Goal: Communication & Community: Ask a question

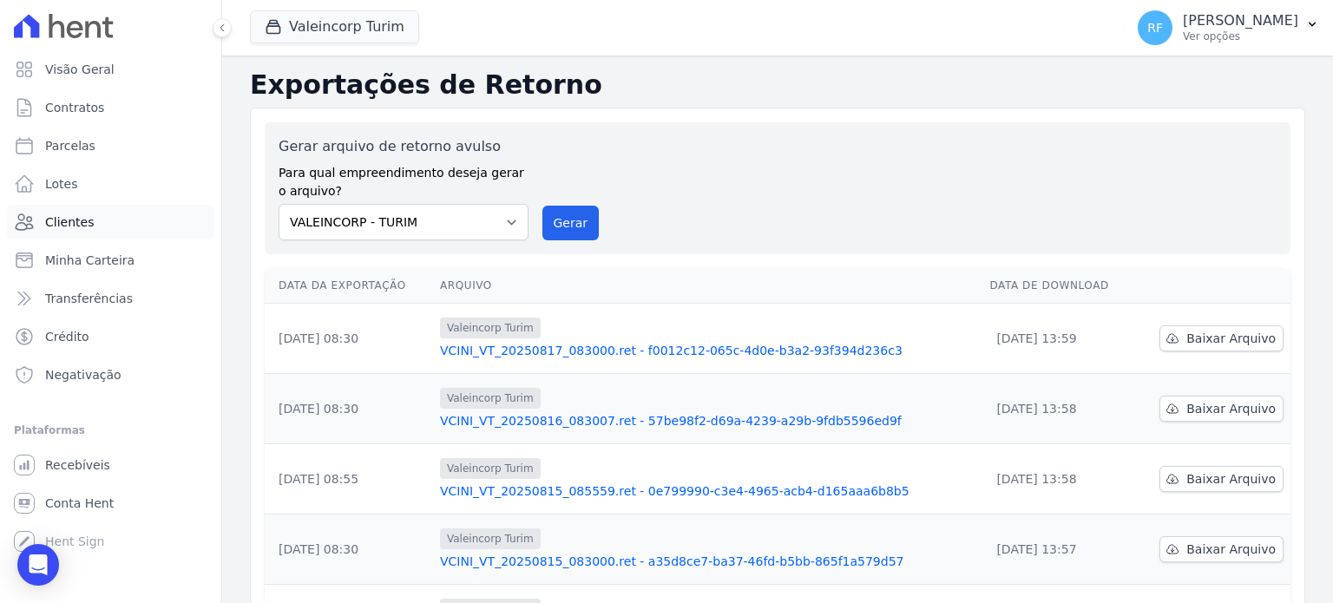
click at [95, 227] on link "Clientes" at bounding box center [110, 222] width 207 height 35
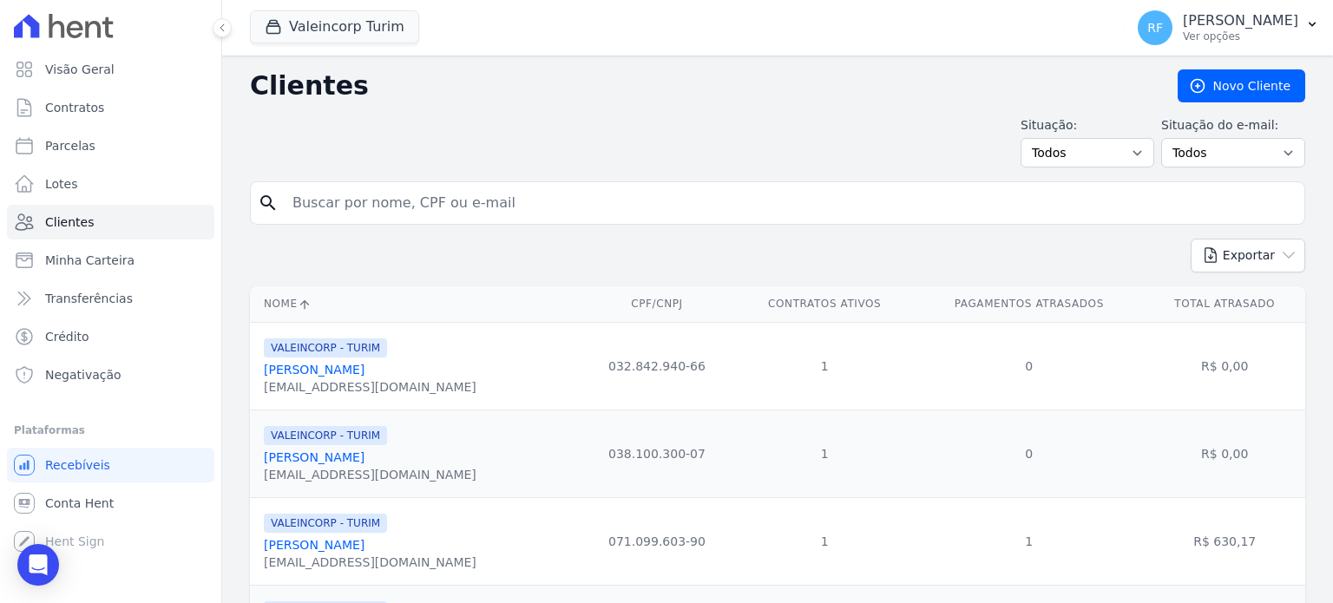
click at [427, 189] on input "search" at bounding box center [789, 203] width 1015 height 35
type input "enyla"
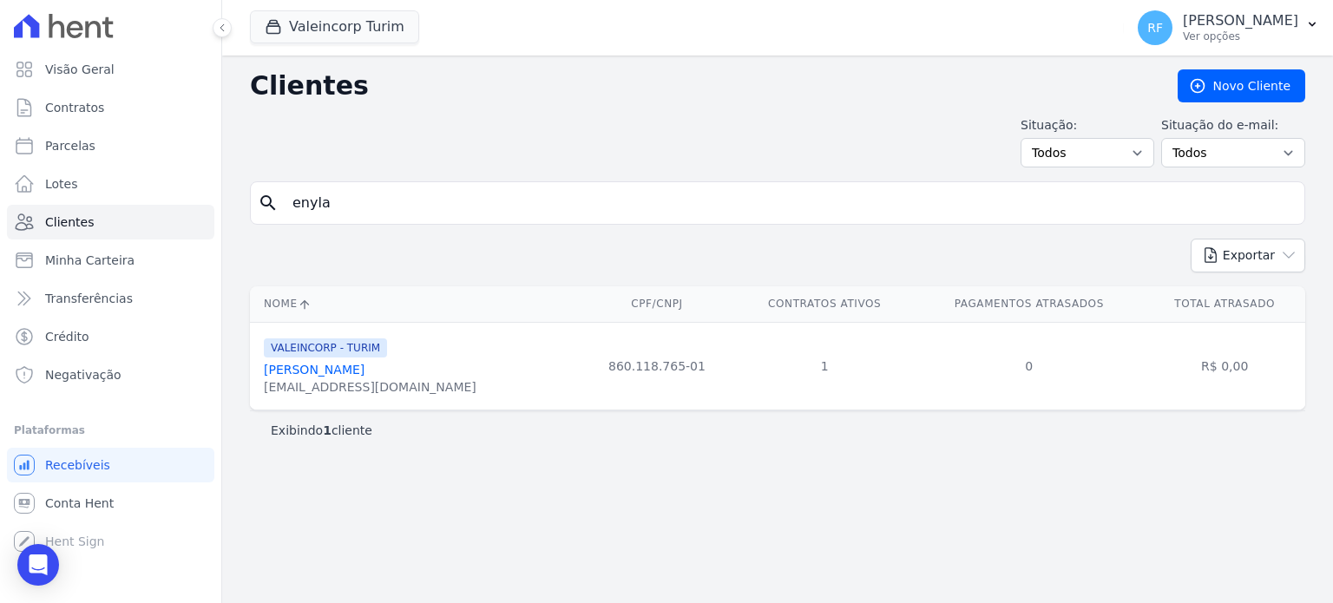
click at [320, 374] on link "[PERSON_NAME]" at bounding box center [314, 370] width 101 height 14
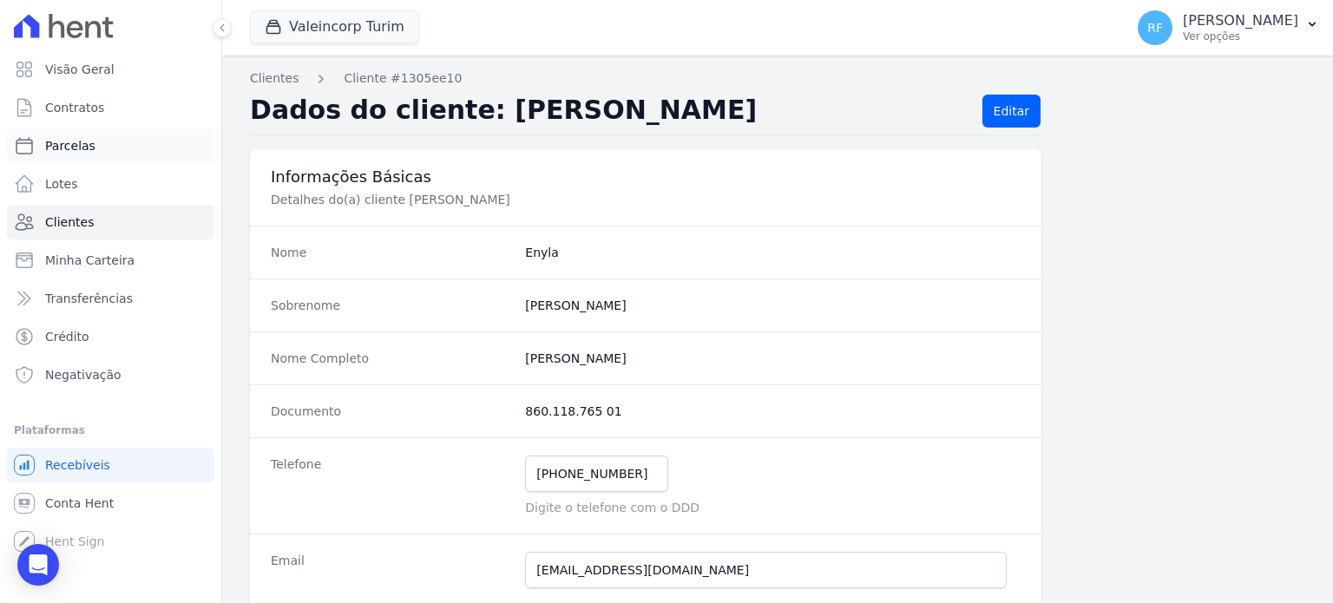
click at [67, 156] on link "Parcelas" at bounding box center [110, 145] width 207 height 35
click at [87, 107] on span "Contratos" at bounding box center [74, 107] width 59 height 17
select select
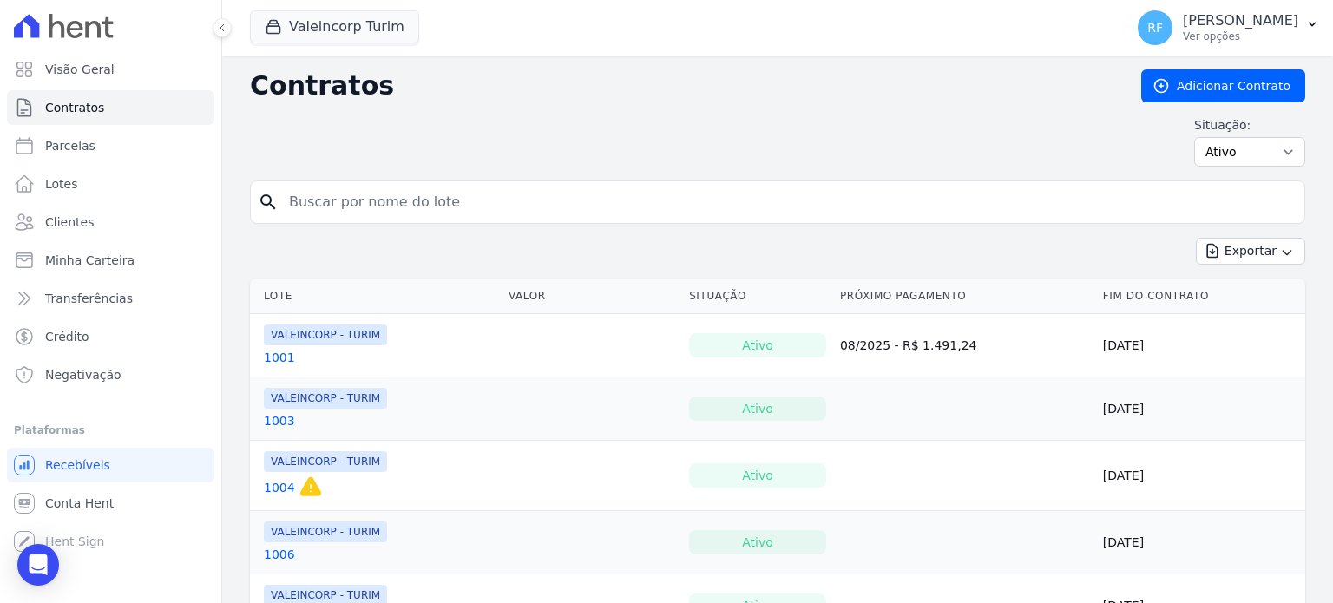
click at [406, 200] on input "search" at bounding box center [788, 202] width 1019 height 35
type input "enyla"
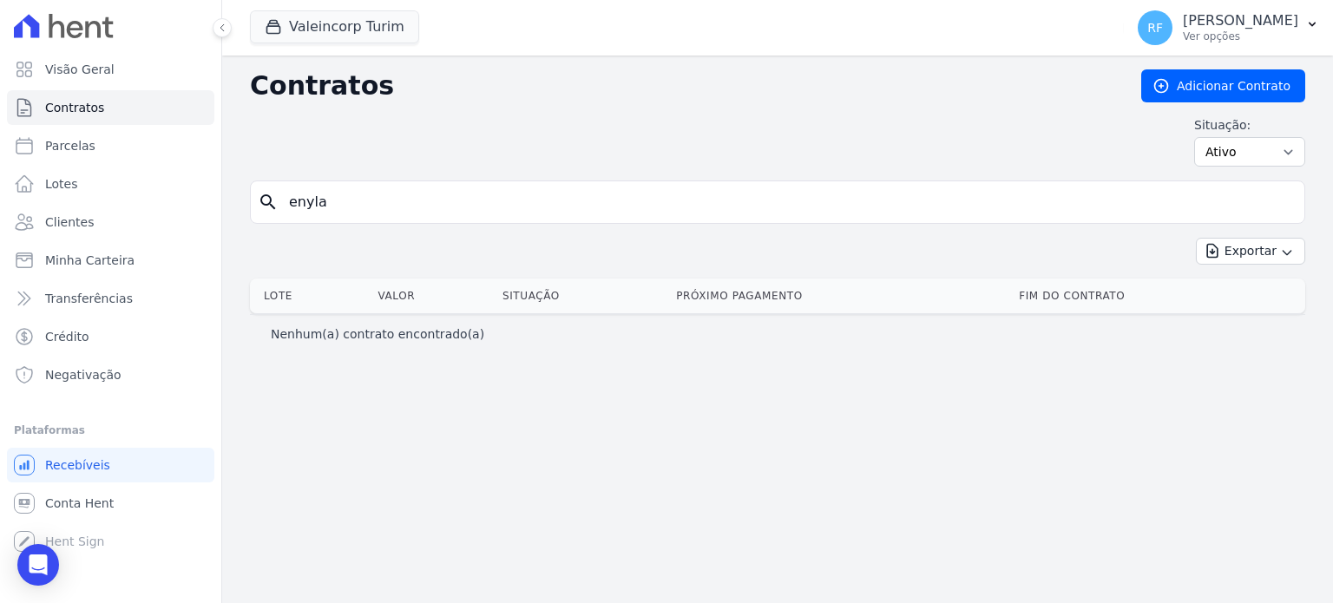
click at [1276, 204] on input "enyla" at bounding box center [788, 202] width 1019 height 35
click at [276, 200] on icon "search" at bounding box center [268, 202] width 21 height 21
click at [75, 121] on link "Contratos" at bounding box center [110, 107] width 207 height 35
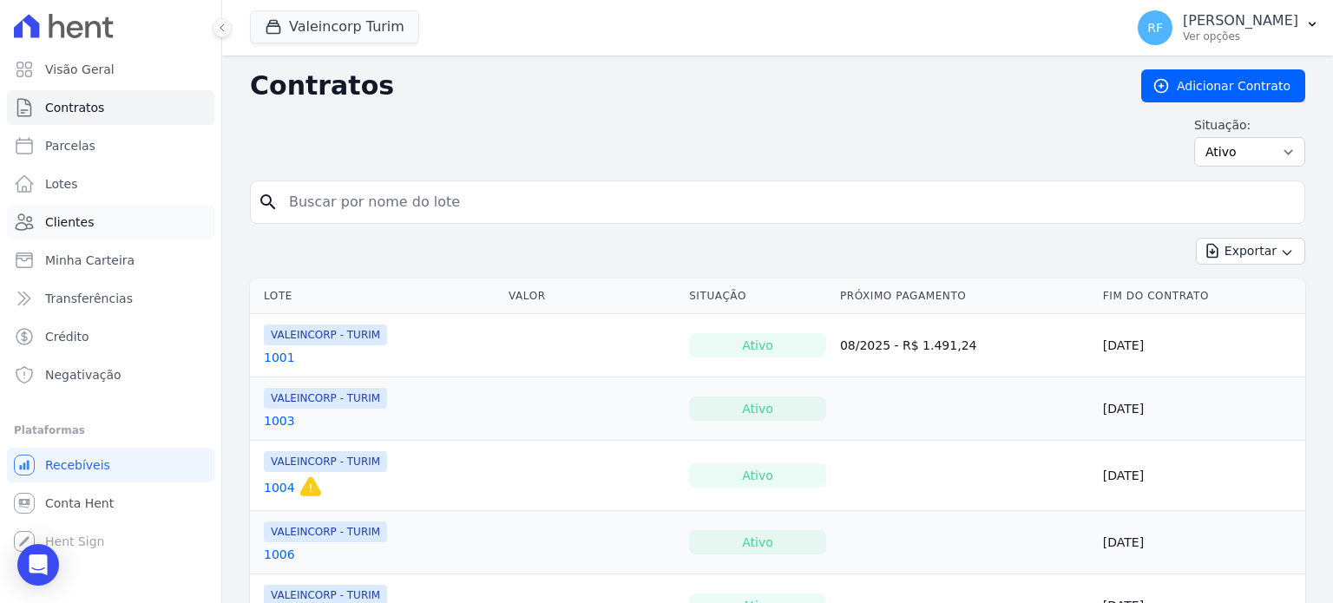
click at [69, 221] on span "Clientes" at bounding box center [69, 221] width 49 height 17
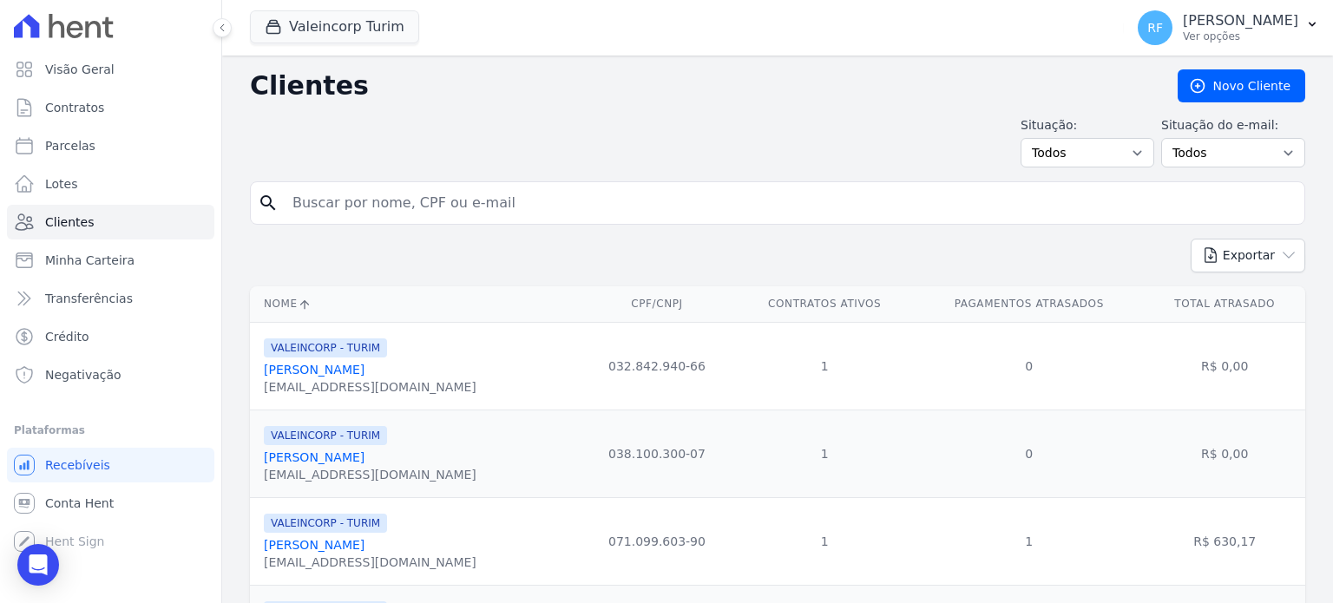
click at [363, 198] on input "search" at bounding box center [789, 203] width 1015 height 35
type input "enyla"
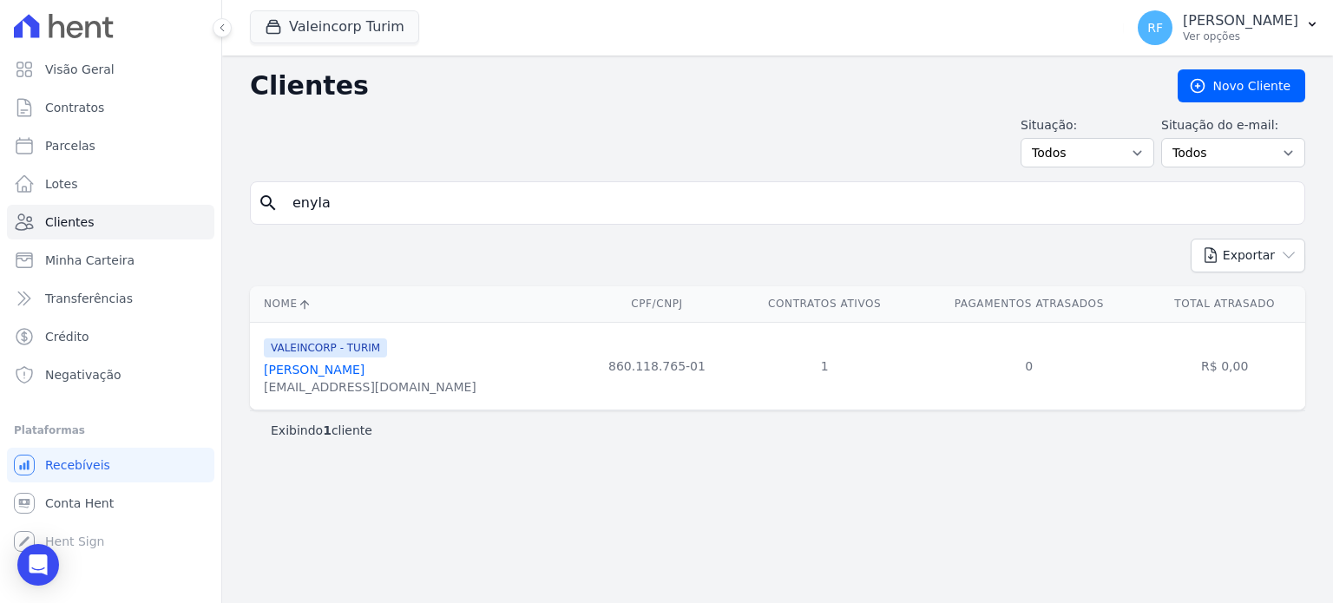
click at [330, 374] on link "[PERSON_NAME]" at bounding box center [314, 370] width 101 height 14
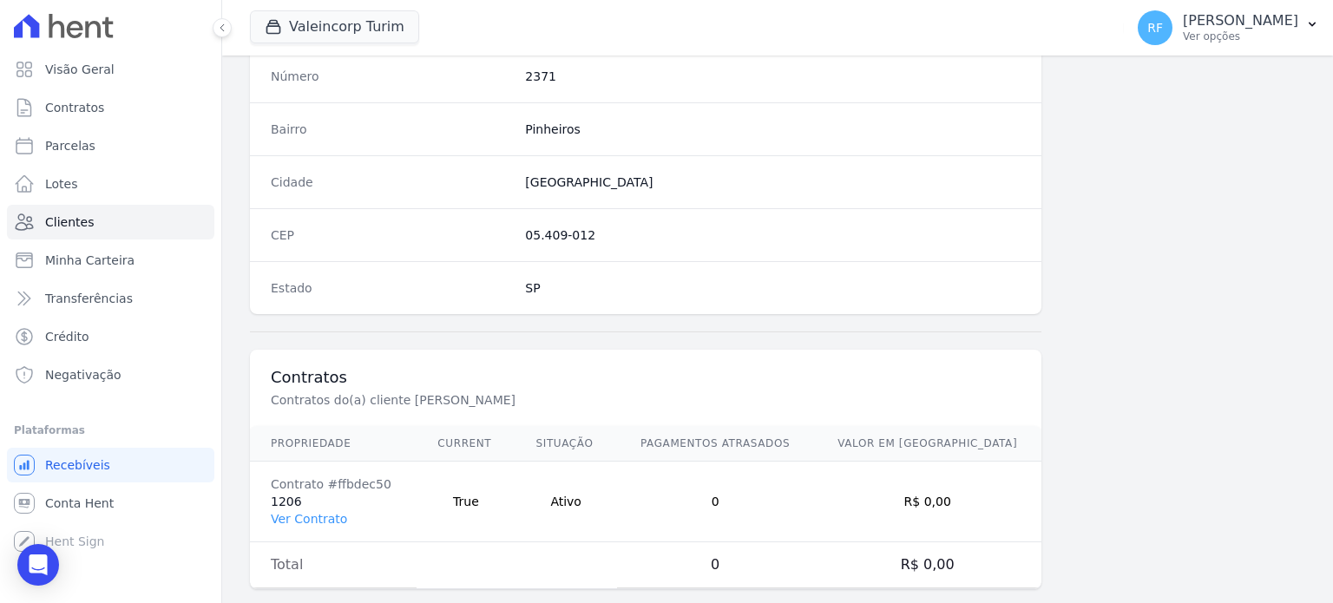
scroll to position [1014, 0]
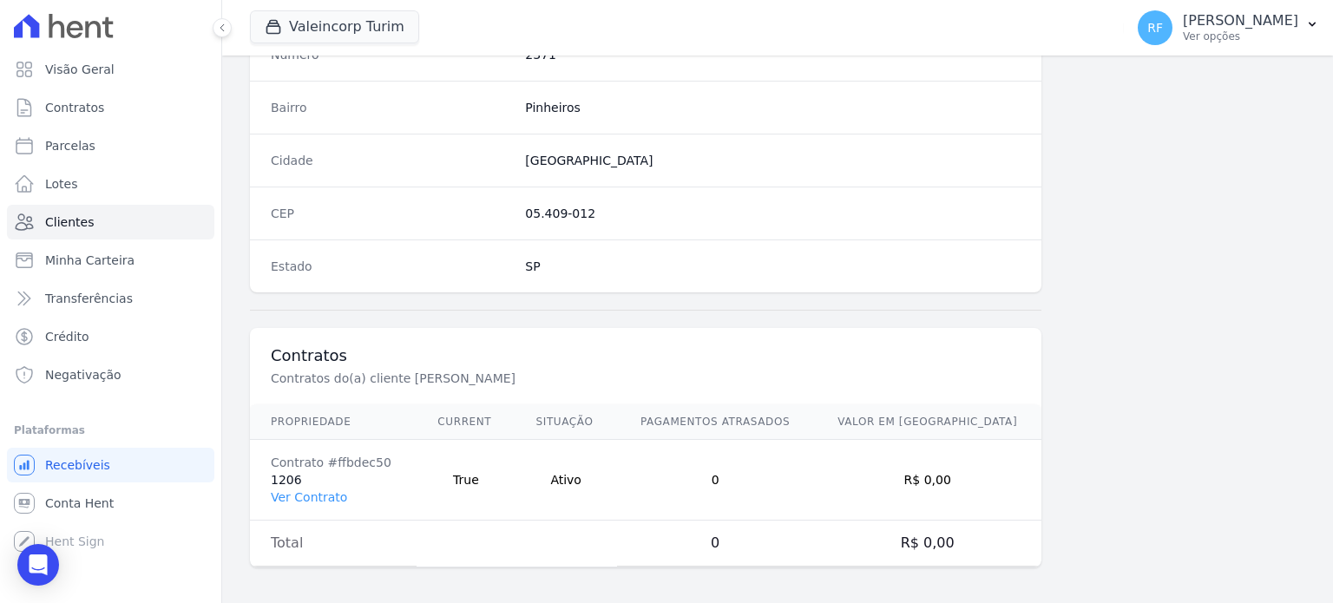
drag, startPoint x: 295, startPoint y: 472, endPoint x: 266, endPoint y: 471, distance: 29.5
click at [266, 471] on td "Contrato #ffbdec50 1206 Ver Contrato" at bounding box center [333, 480] width 167 height 81
drag, startPoint x: 347, startPoint y: 397, endPoint x: 283, endPoint y: 479, distance: 103.8
copy td "1206"
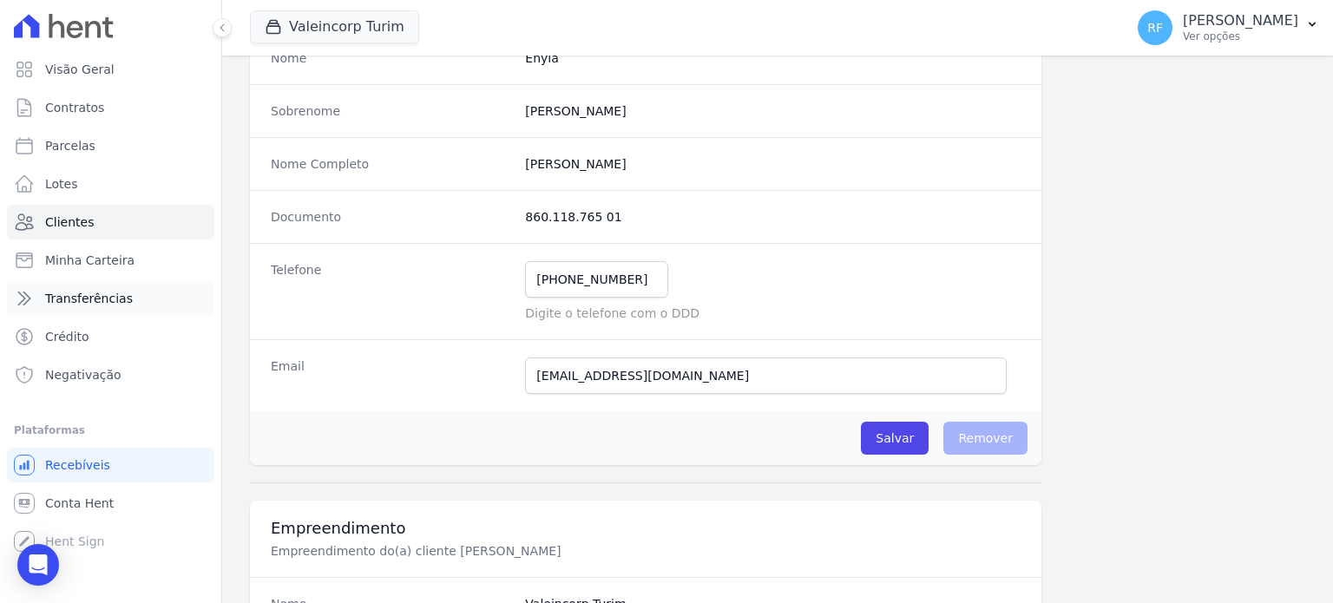
scroll to position [60, 0]
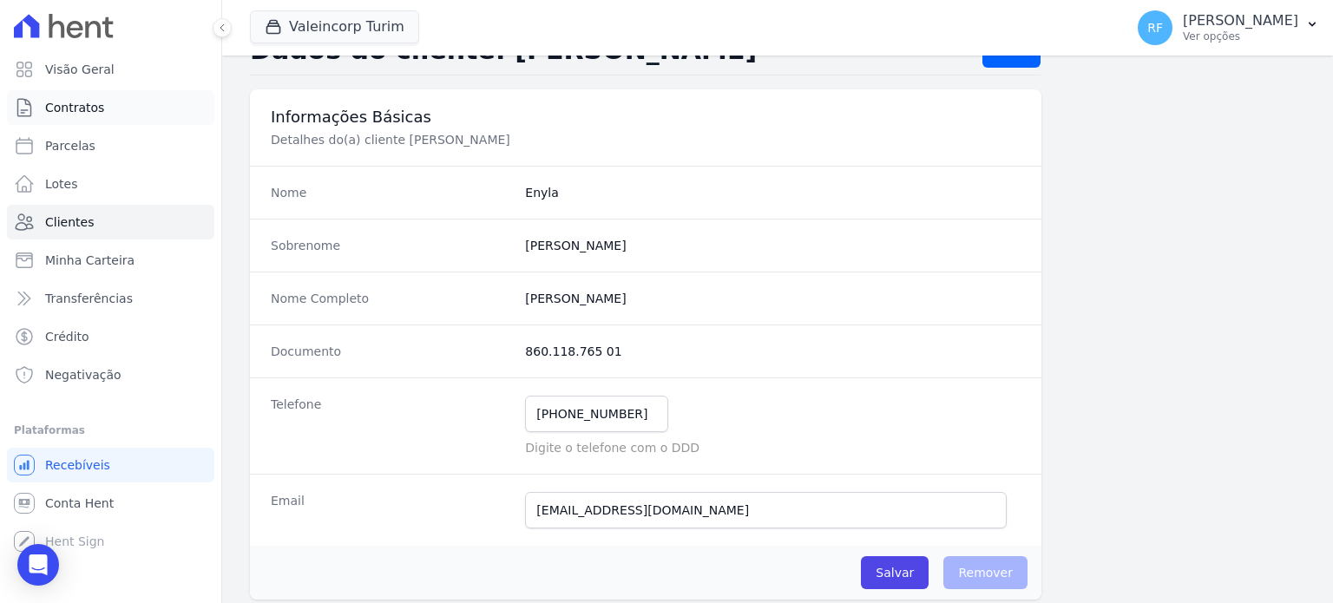
click at [83, 100] on span "Contratos" at bounding box center [74, 107] width 59 height 17
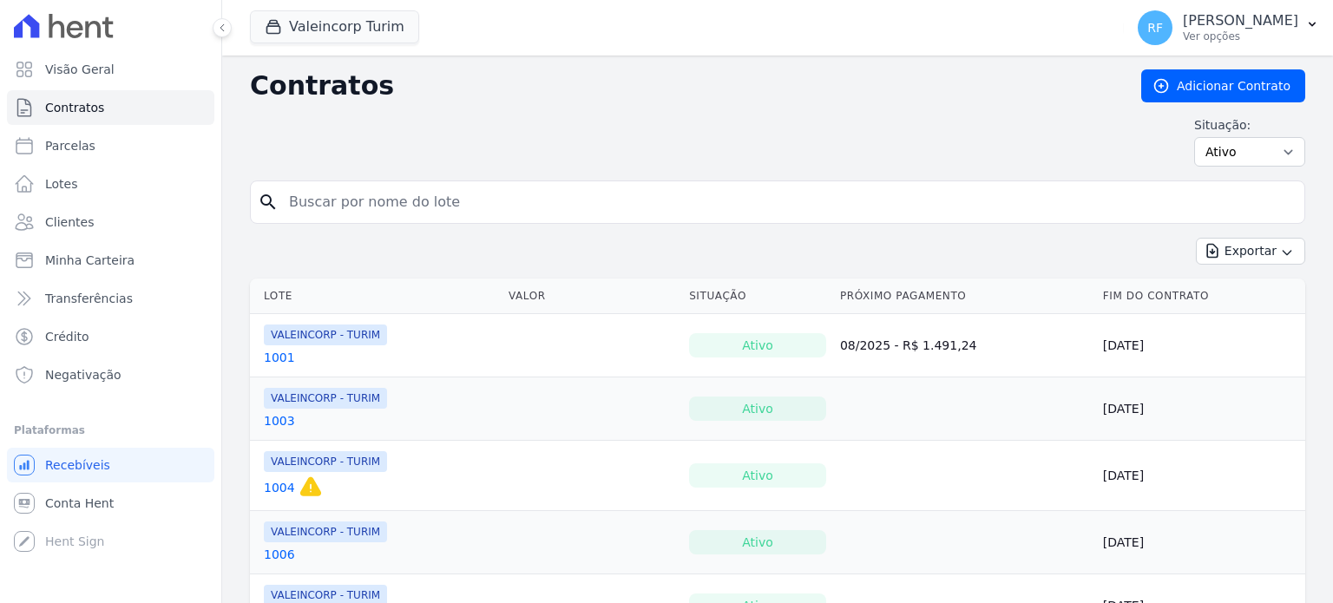
click at [83, 100] on span "Contratos" at bounding box center [74, 107] width 59 height 17
click at [447, 200] on input "search" at bounding box center [788, 202] width 1019 height 35
paste input "1206"
type input "1206"
click at [267, 201] on icon "search" at bounding box center [268, 202] width 21 height 21
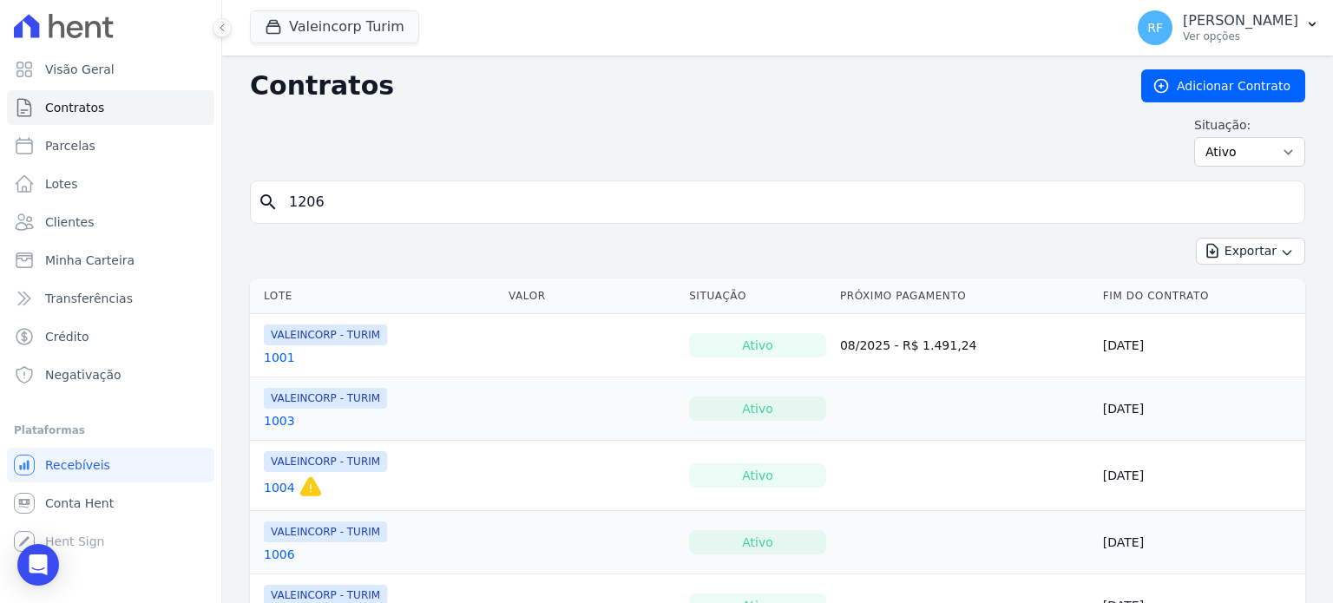
click at [583, 190] on input "1206" at bounding box center [788, 202] width 1019 height 35
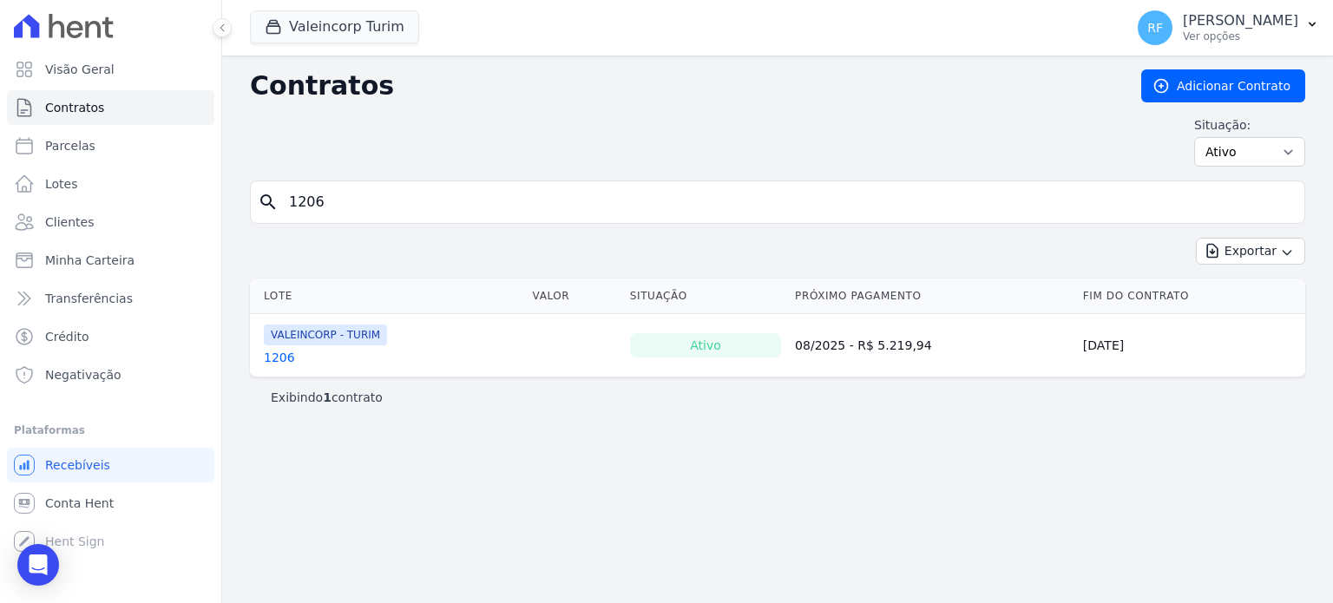
click at [281, 356] on link "1206" at bounding box center [279, 357] width 31 height 17
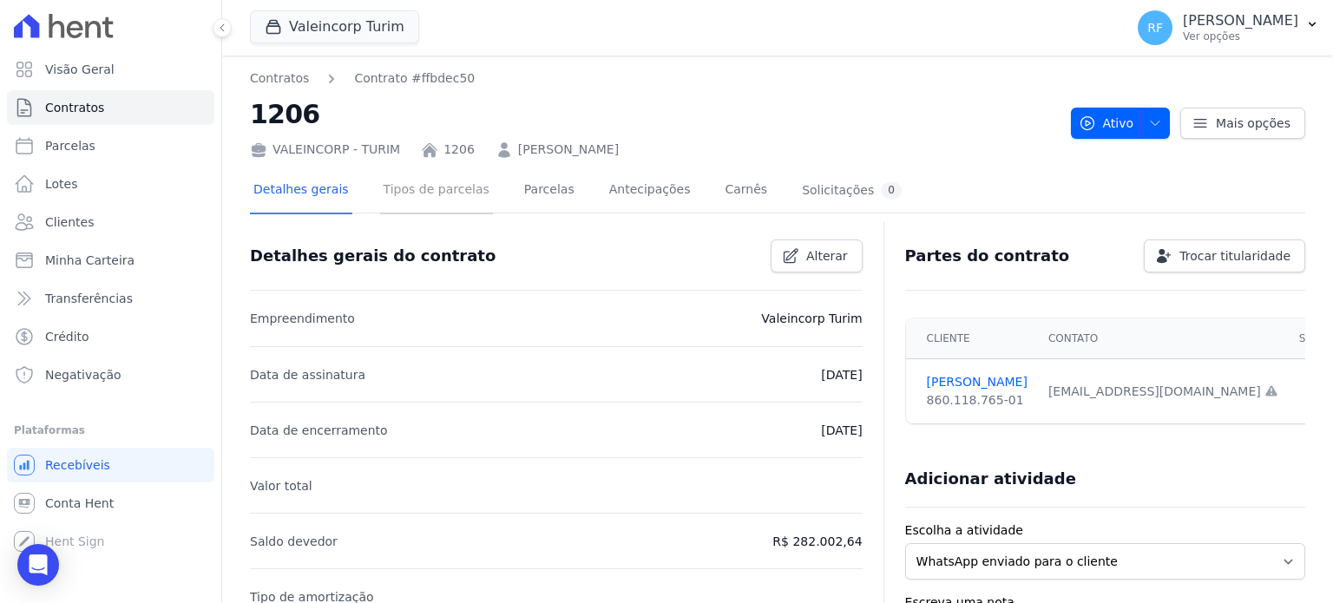
click at [410, 197] on link "Tipos de parcelas" at bounding box center [436, 191] width 113 height 46
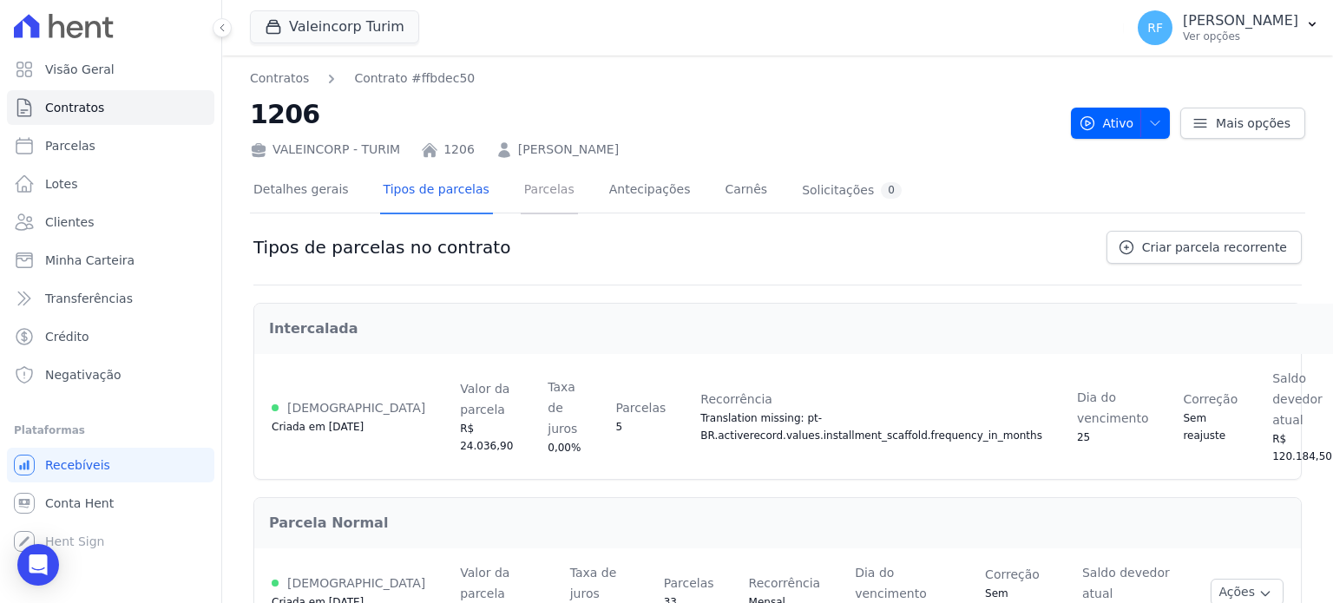
click at [528, 189] on link "Parcelas" at bounding box center [549, 191] width 57 height 46
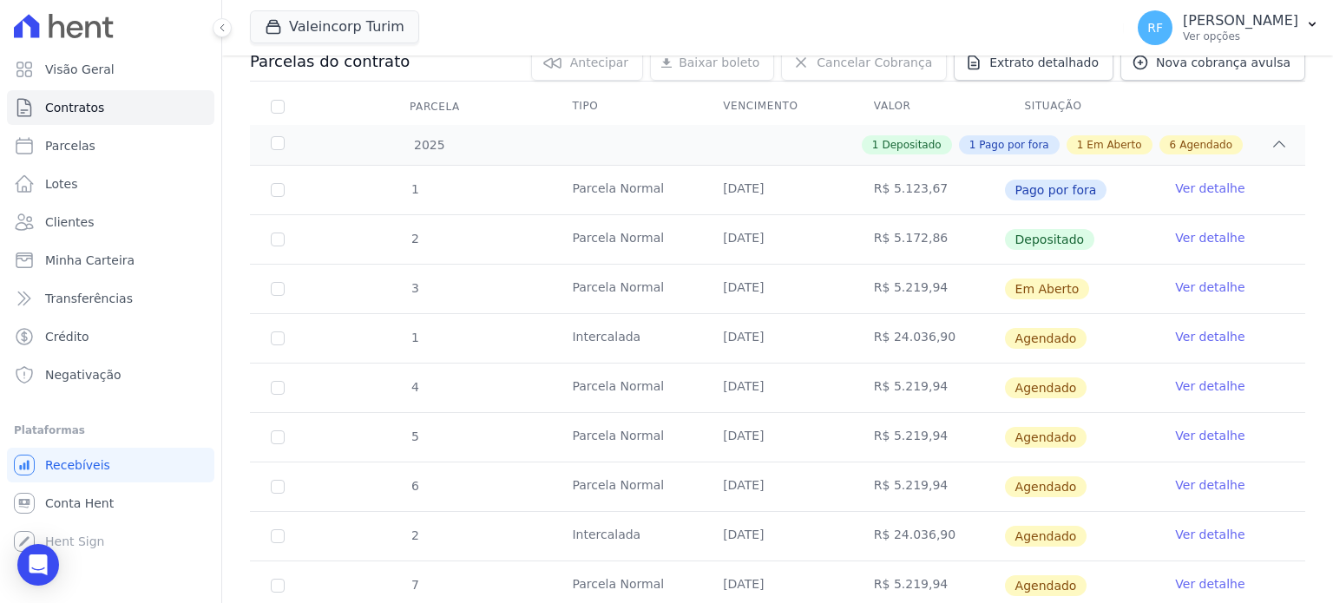
scroll to position [174, 0]
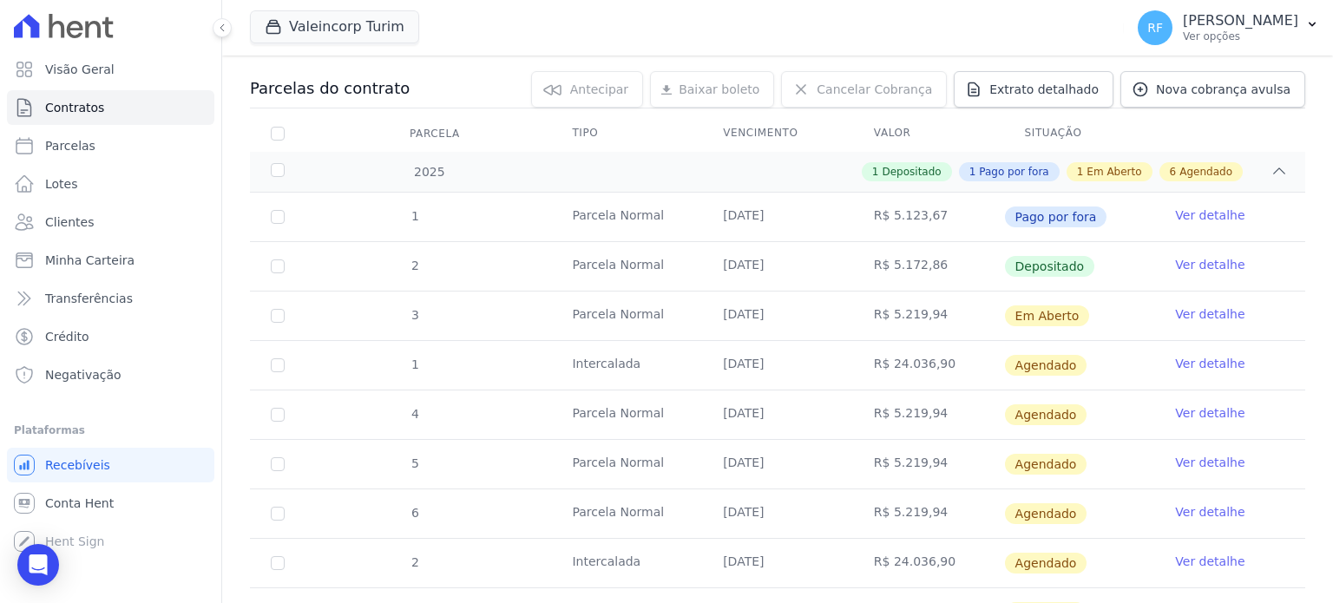
click at [1191, 317] on link "Ver detalhe" at bounding box center [1209, 313] width 69 height 17
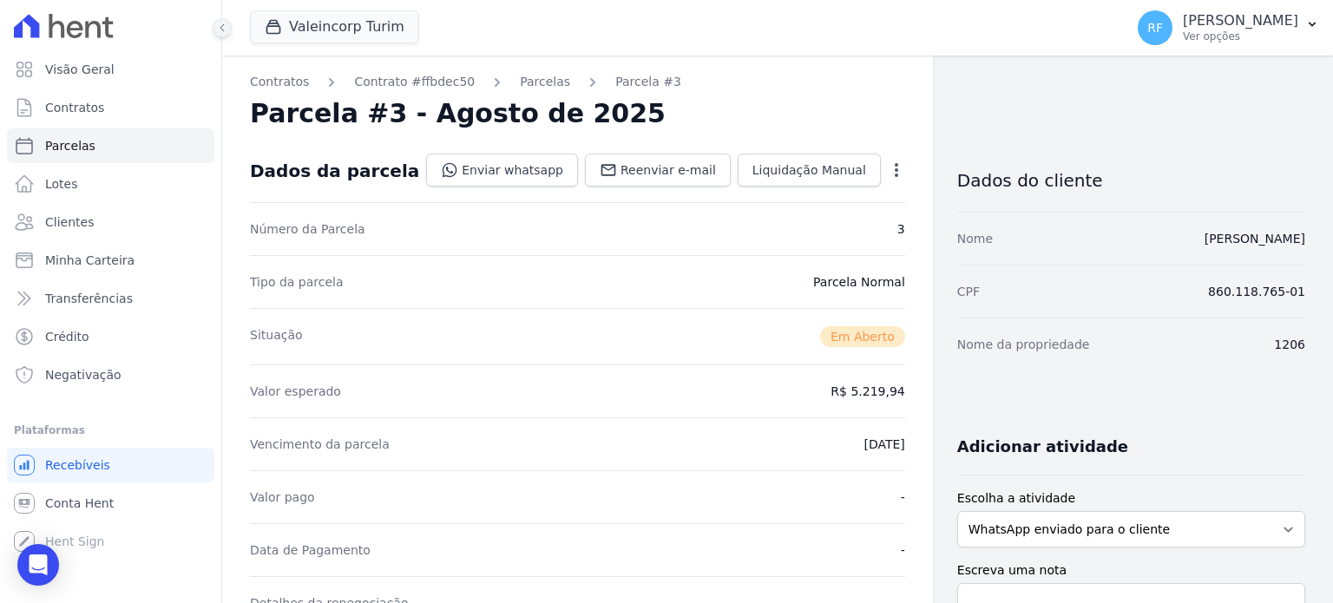
click at [222, 34] on button at bounding box center [222, 27] width 19 height 19
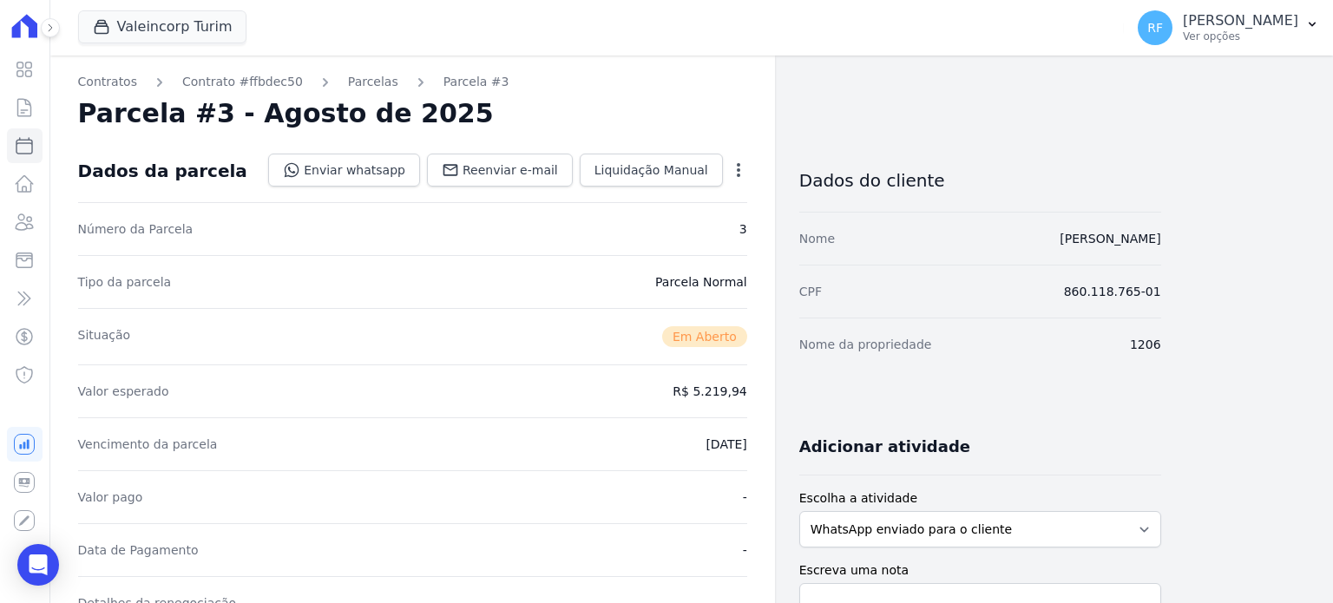
click at [53, 27] on icon at bounding box center [50, 28] width 10 height 10
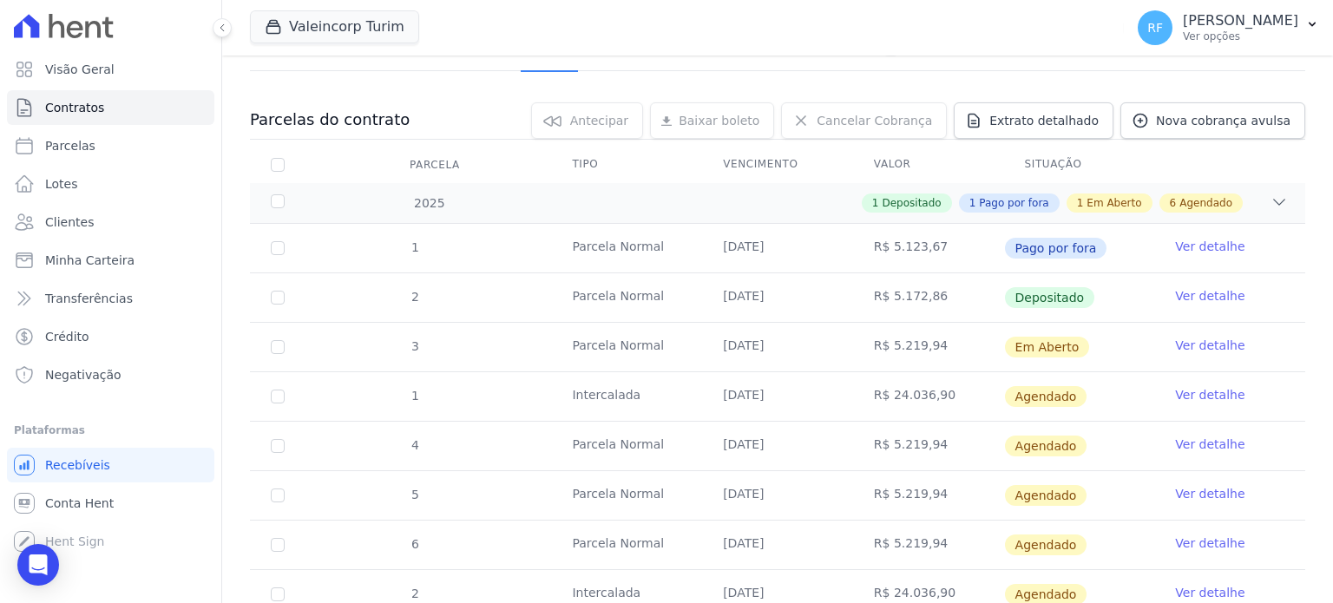
scroll to position [174, 0]
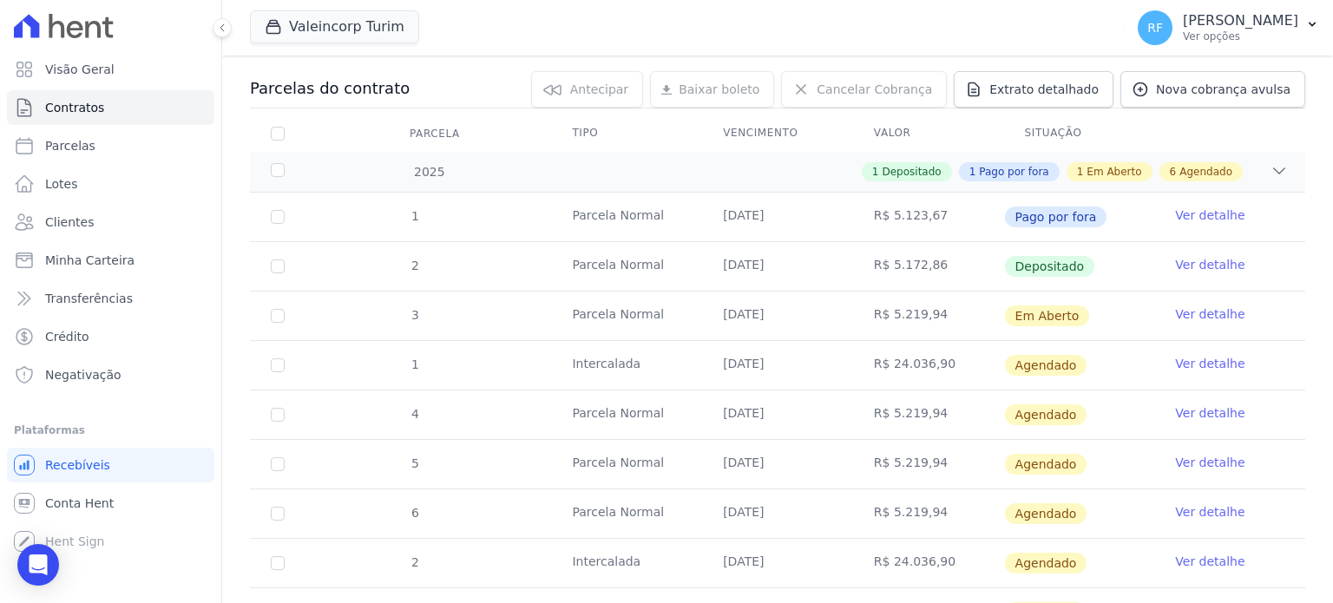
click at [1205, 360] on link "Ver detalhe" at bounding box center [1209, 363] width 69 height 17
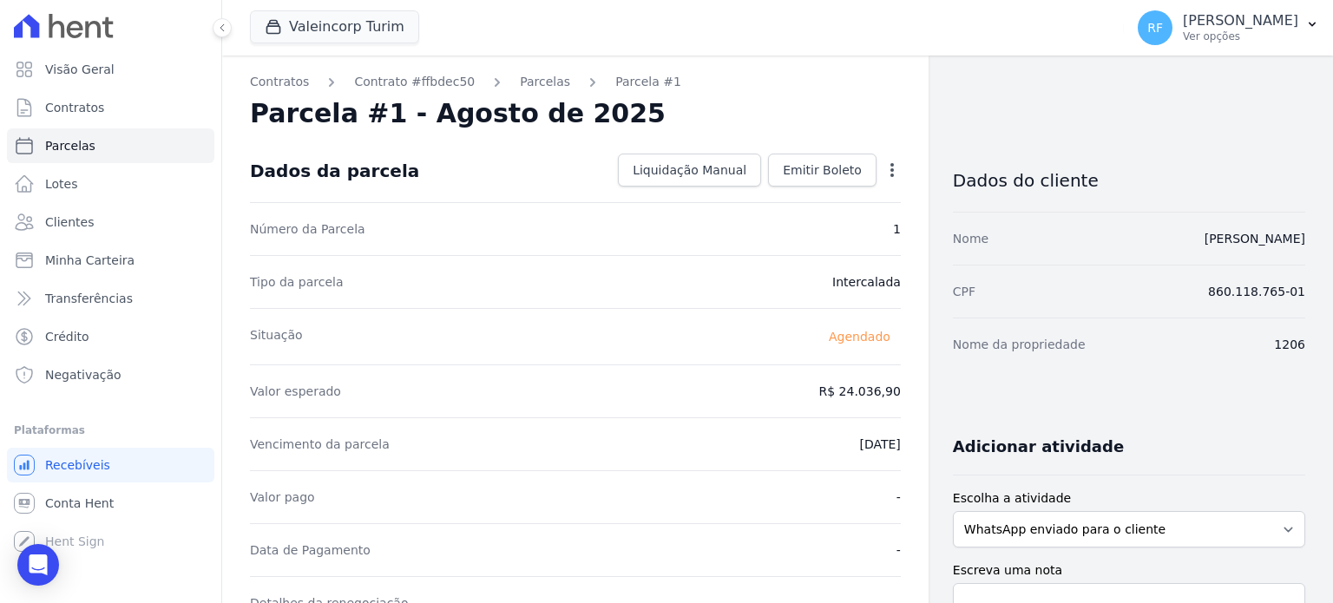
click at [883, 173] on icon "button" at bounding box center [891, 169] width 17 height 17
click at [801, 231] on link "Antecipar" at bounding box center [817, 224] width 153 height 31
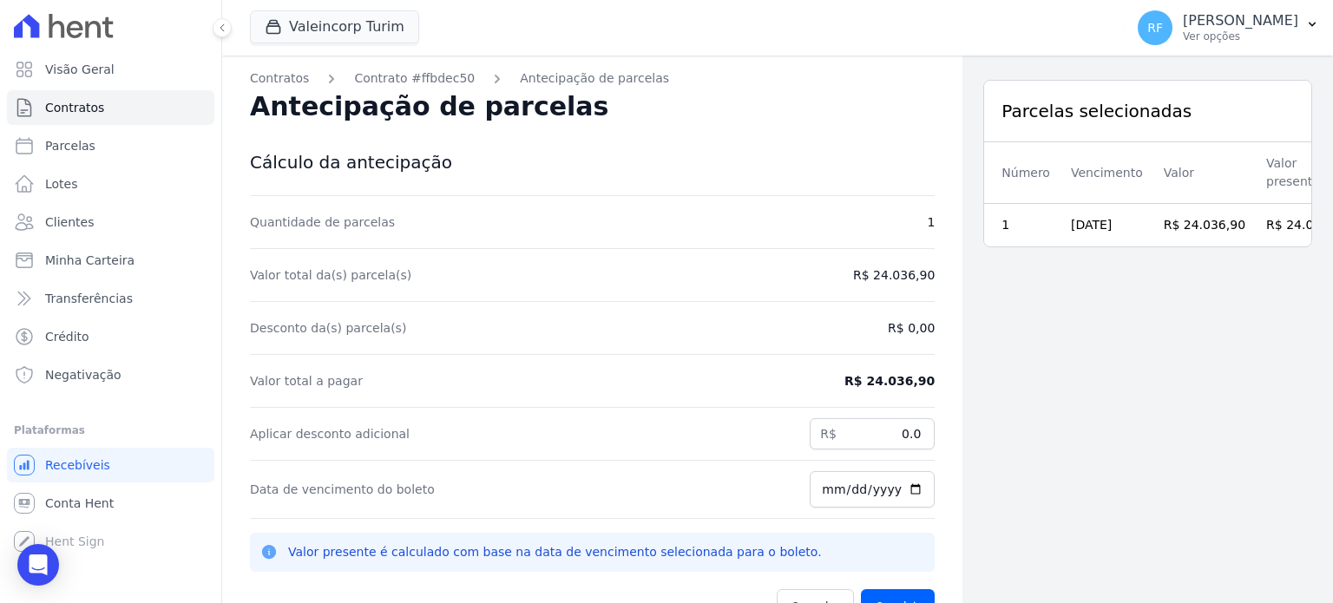
click at [902, 280] on dd "R$ 24.036,90" at bounding box center [894, 274] width 82 height 17
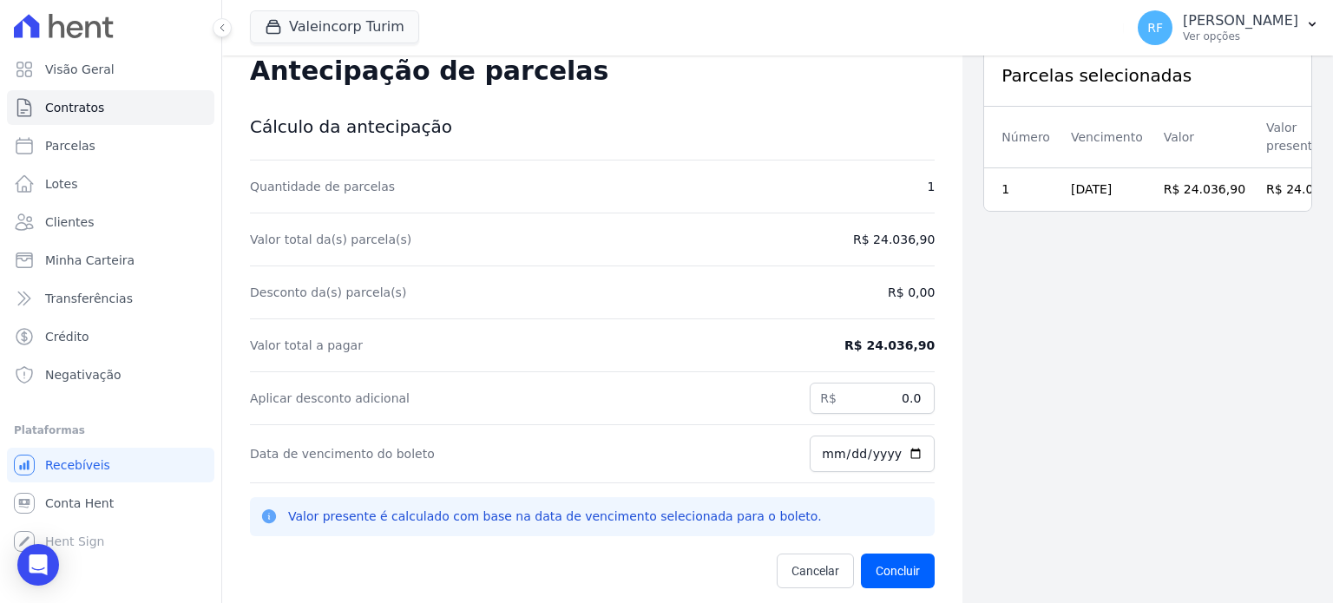
scroll to position [56, 0]
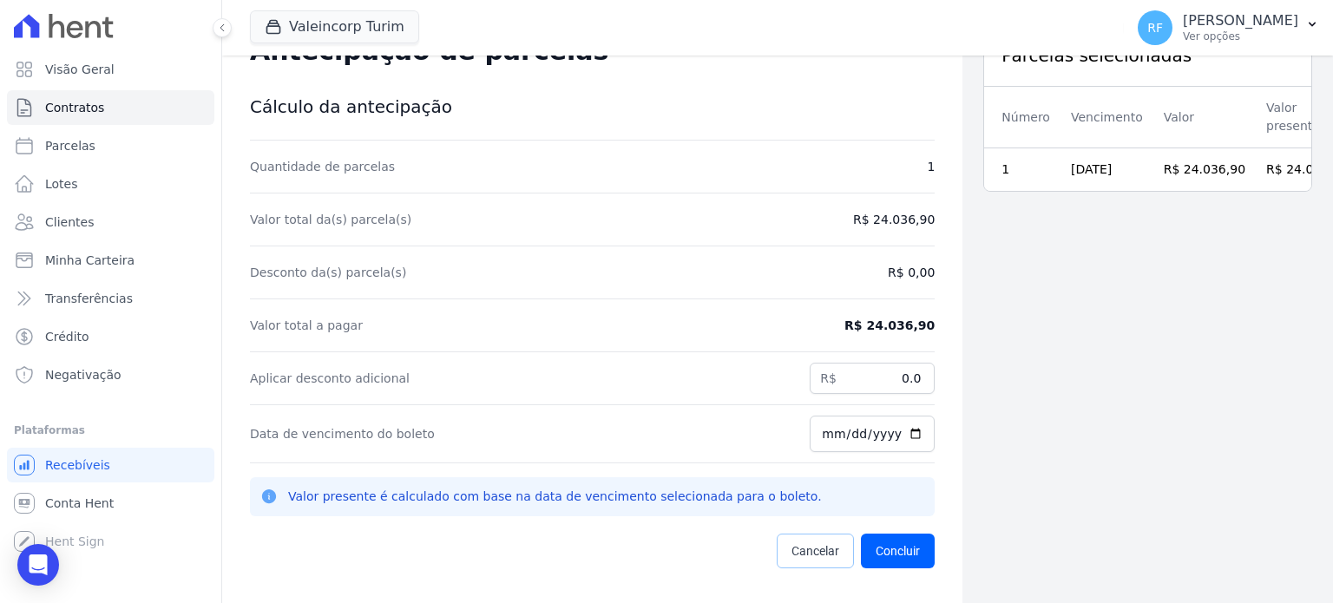
click at [801, 549] on span "Cancelar" at bounding box center [815, 550] width 48 height 17
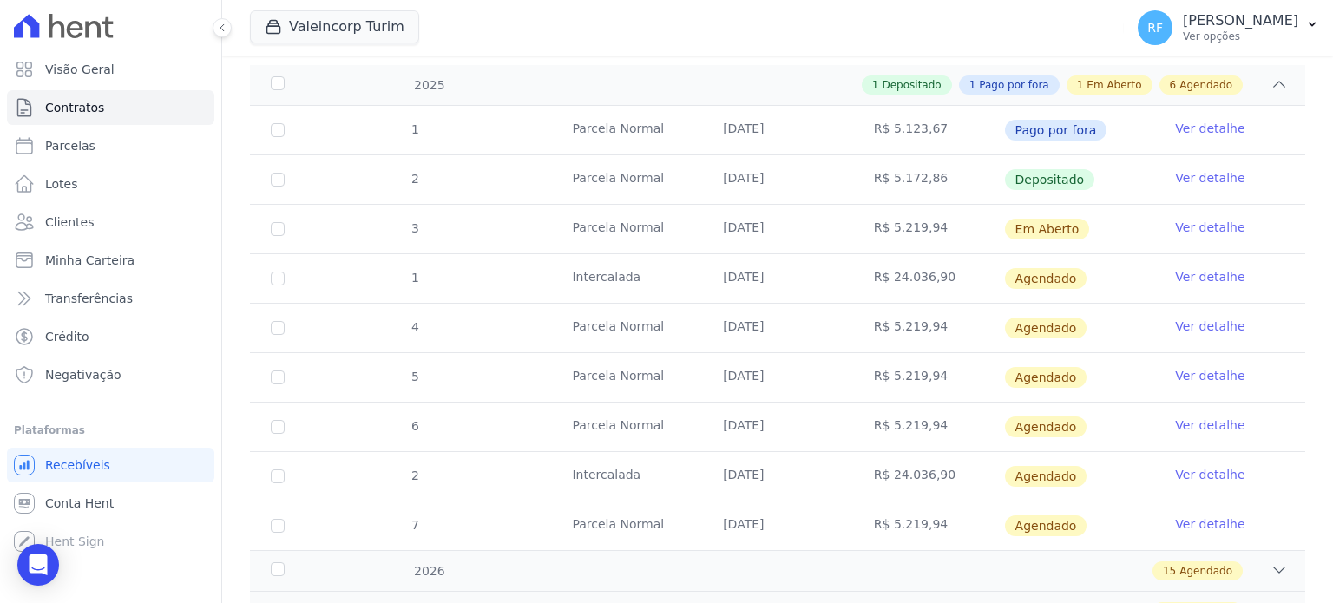
scroll to position [174, 0]
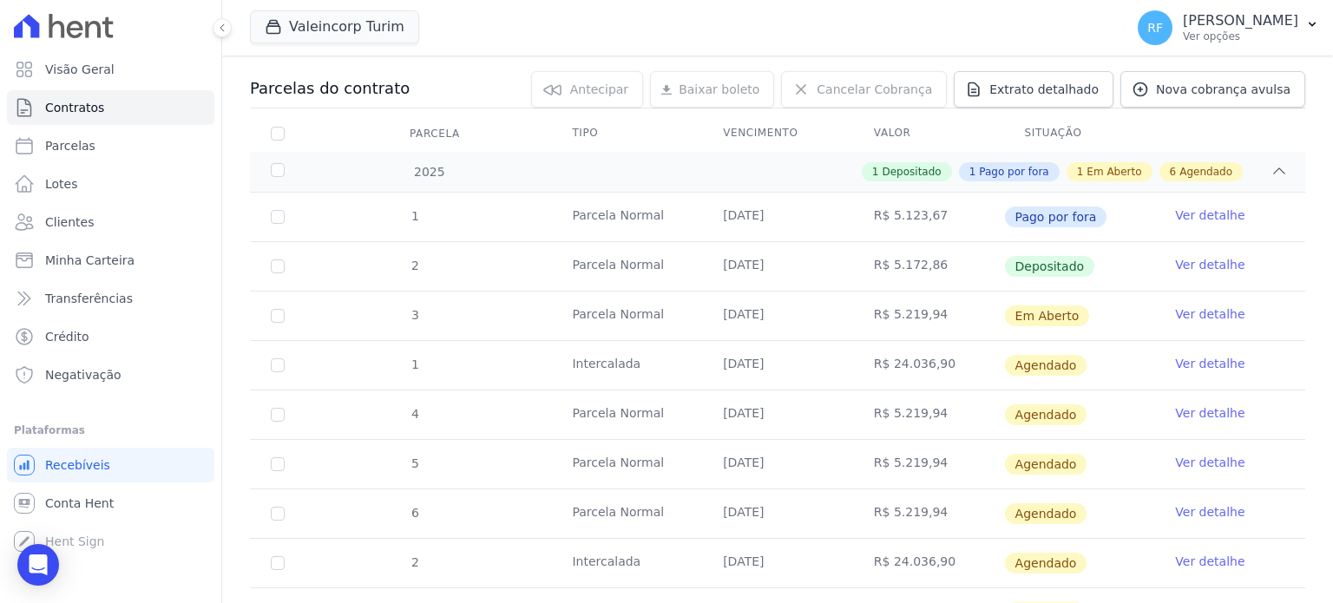
click at [1193, 358] on link "Ver detalhe" at bounding box center [1209, 363] width 69 height 17
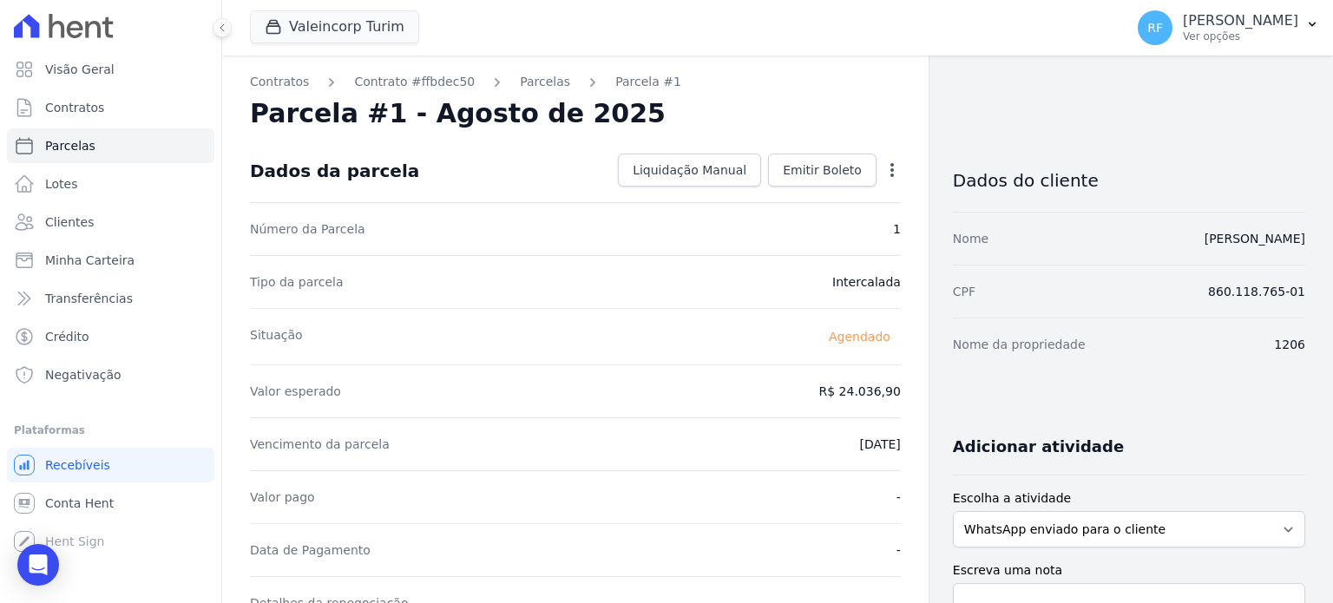
click at [890, 170] on icon "button" at bounding box center [891, 170] width 3 height 14
click at [762, 196] on link "Alterar" at bounding box center [817, 193] width 153 height 31
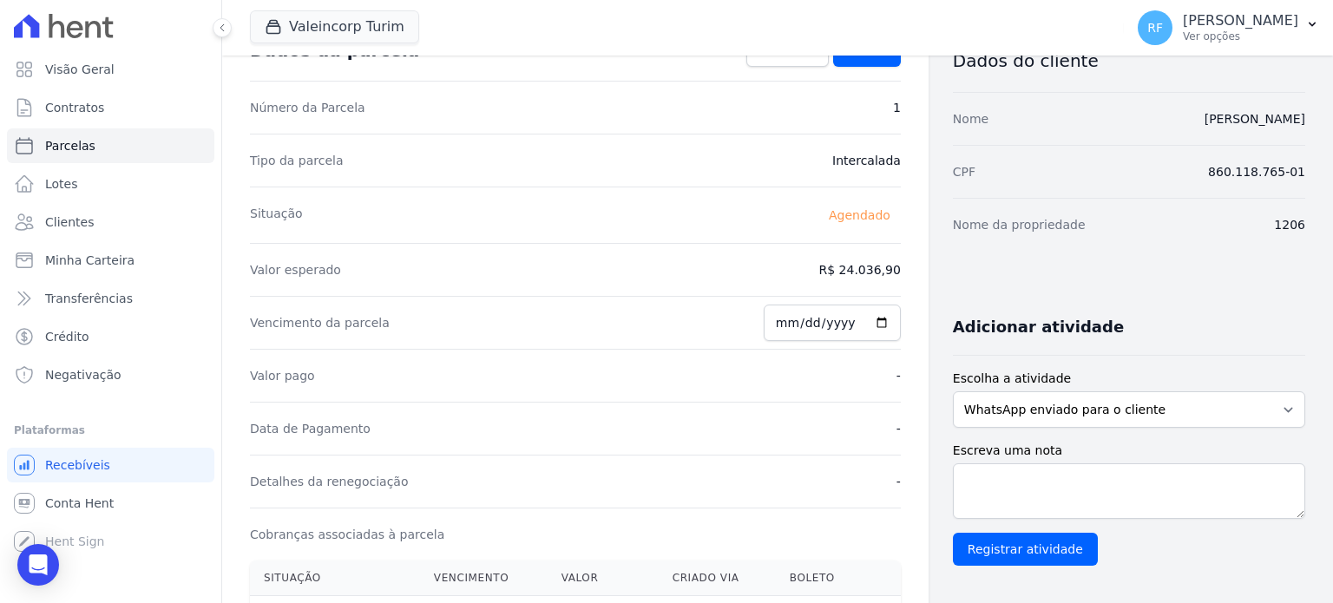
scroll to position [174, 0]
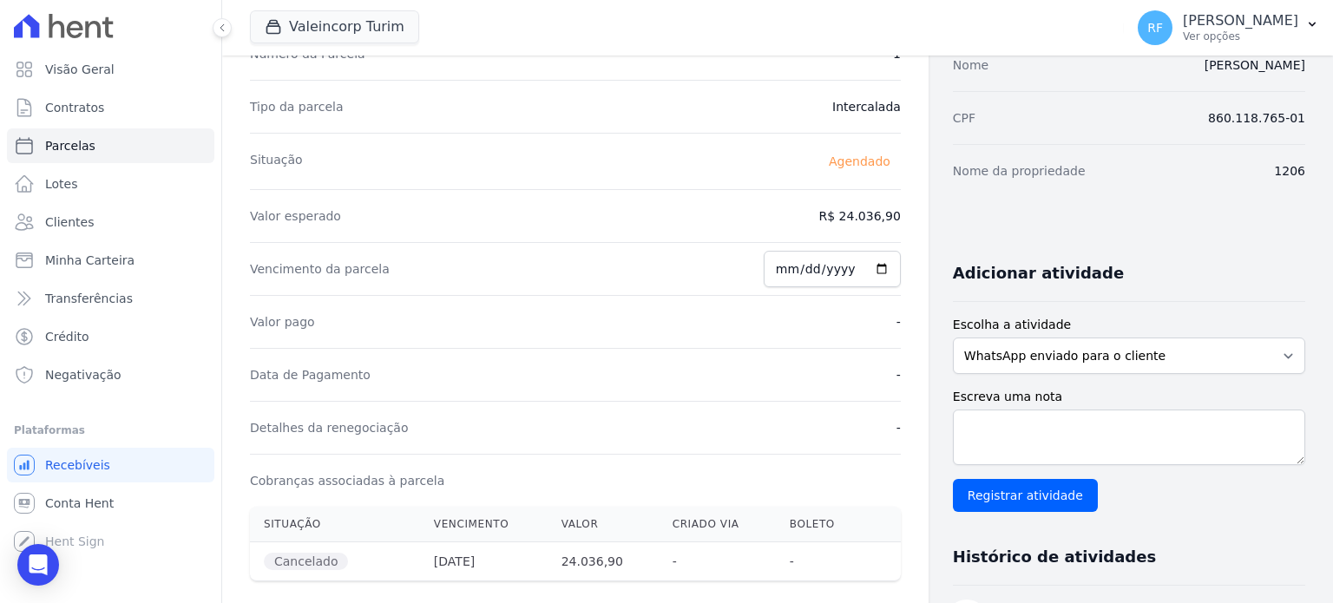
click at [843, 218] on dd "R$ 24.036,90" at bounding box center [860, 215] width 82 height 17
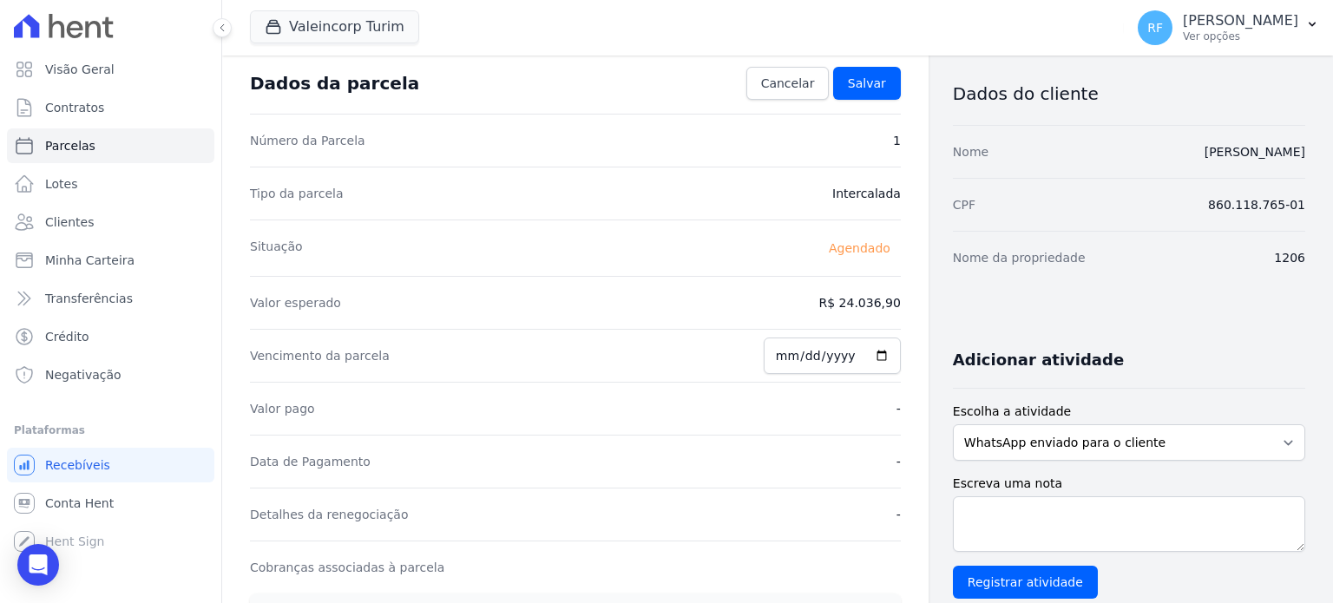
scroll to position [0, 0]
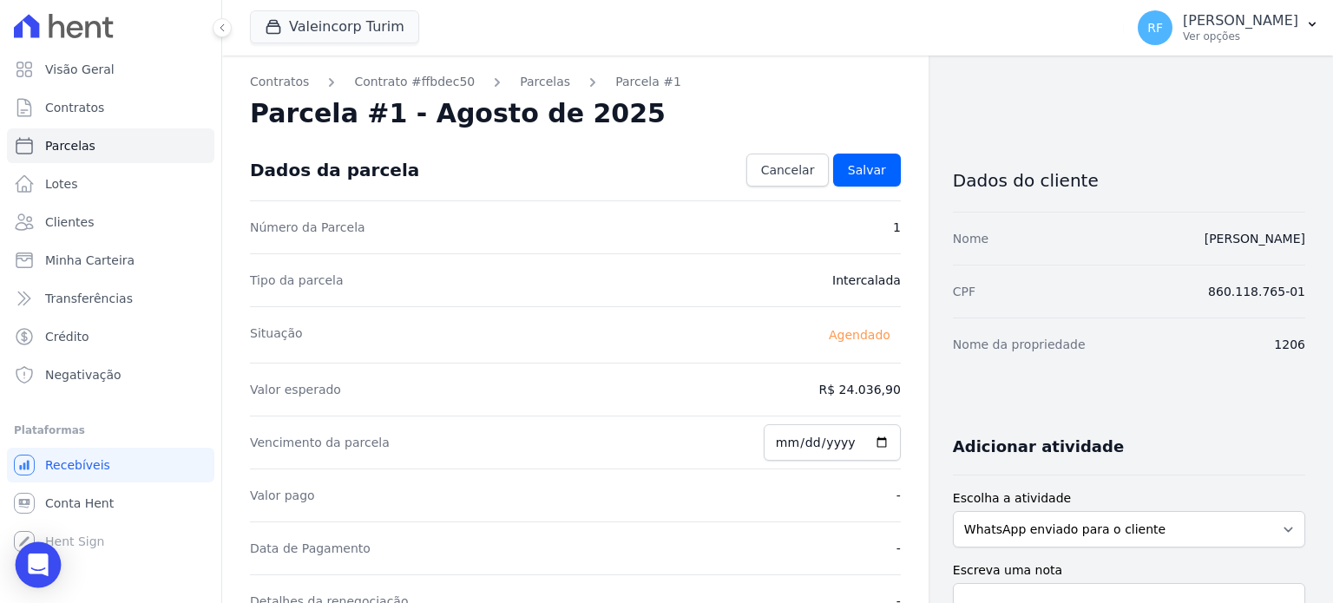
click at [31, 565] on icon "Open Intercom Messenger" at bounding box center [38, 565] width 20 height 23
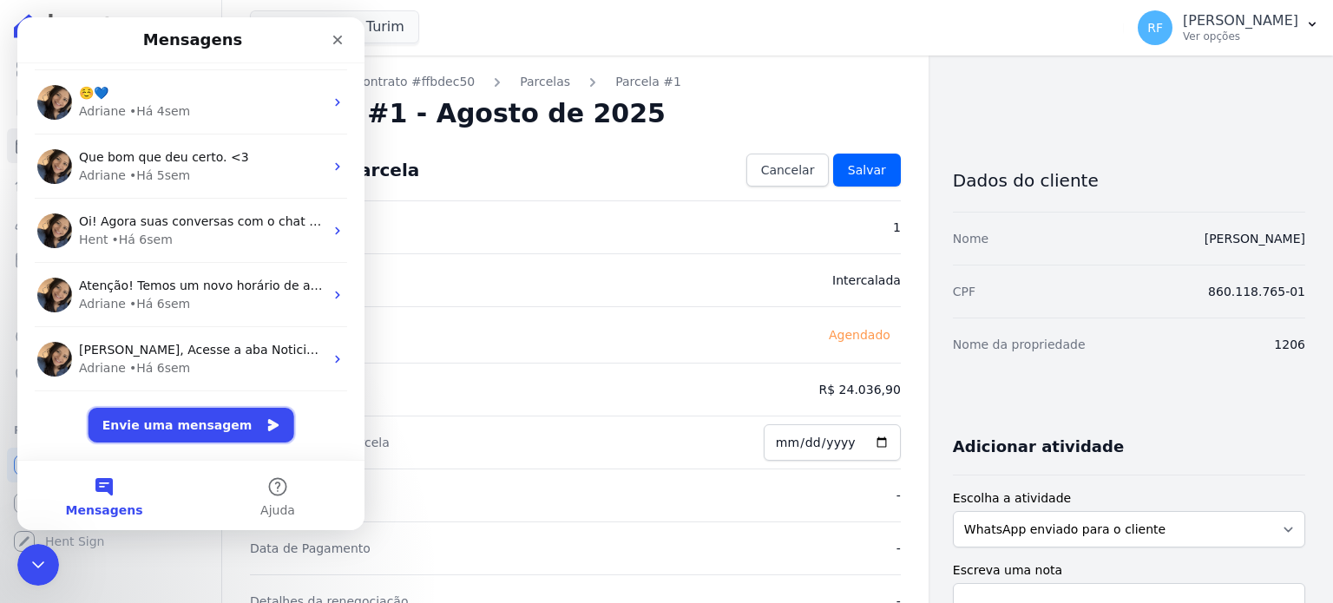
click at [161, 439] on button "Envie uma mensagem" at bounding box center [192, 425] width 206 height 35
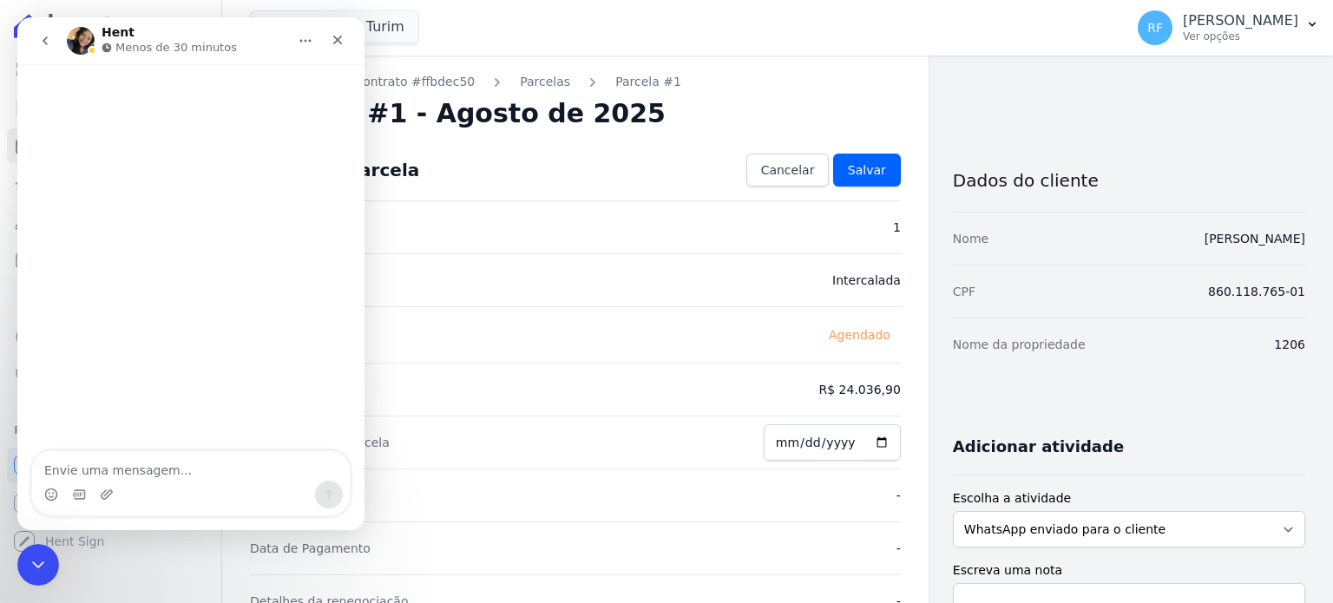
scroll to position [115, 0]
type textarea "Olá, boa tarde!"
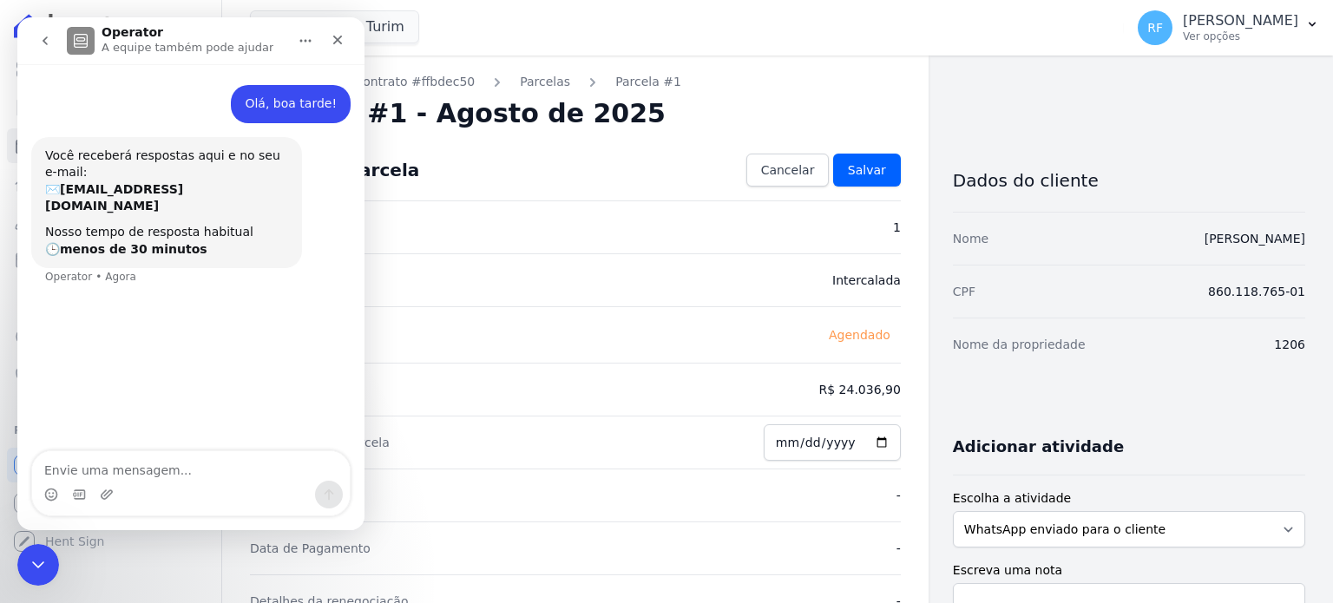
click at [506, 214] on div "Número da Parcela 1" at bounding box center [575, 226] width 651 height 53
click at [198, 43] on p "A equipe também pode ajudar" at bounding box center [188, 47] width 172 height 17
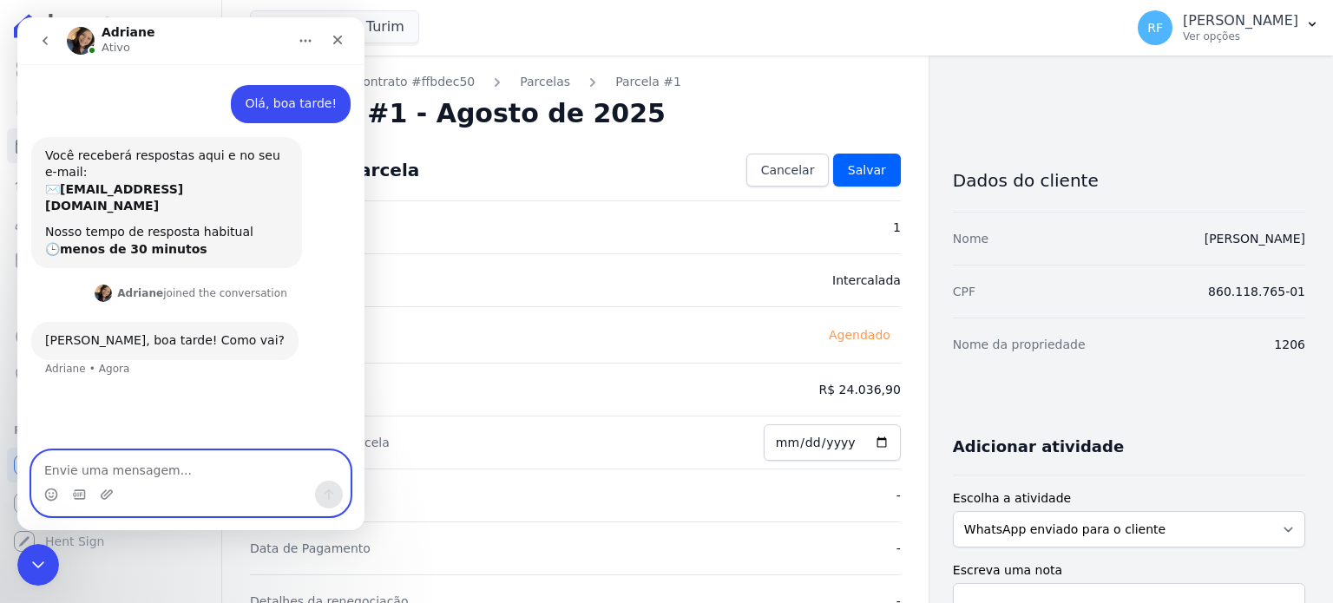
click at [115, 481] on textarea "Envie uma mensagem..." at bounding box center [191, 466] width 318 height 30
type textarea "olá eu sou a Heloisa haha"
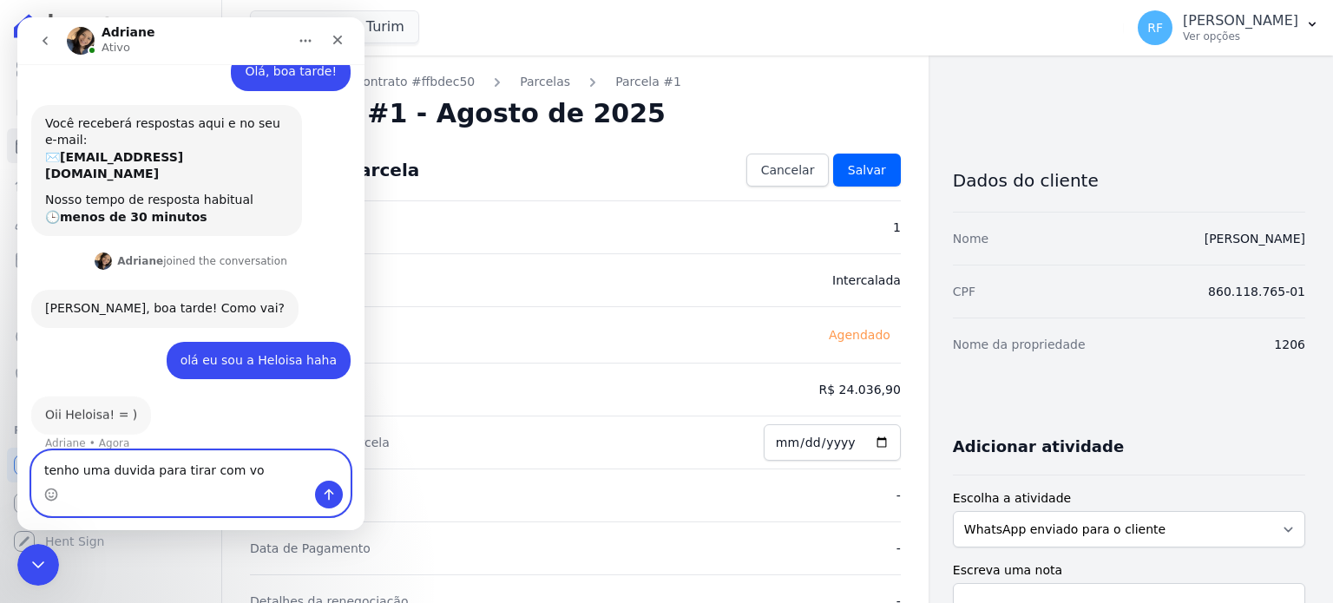
scroll to position [31, 0]
type textarea "tenho uma duvida para tirar com vocês"
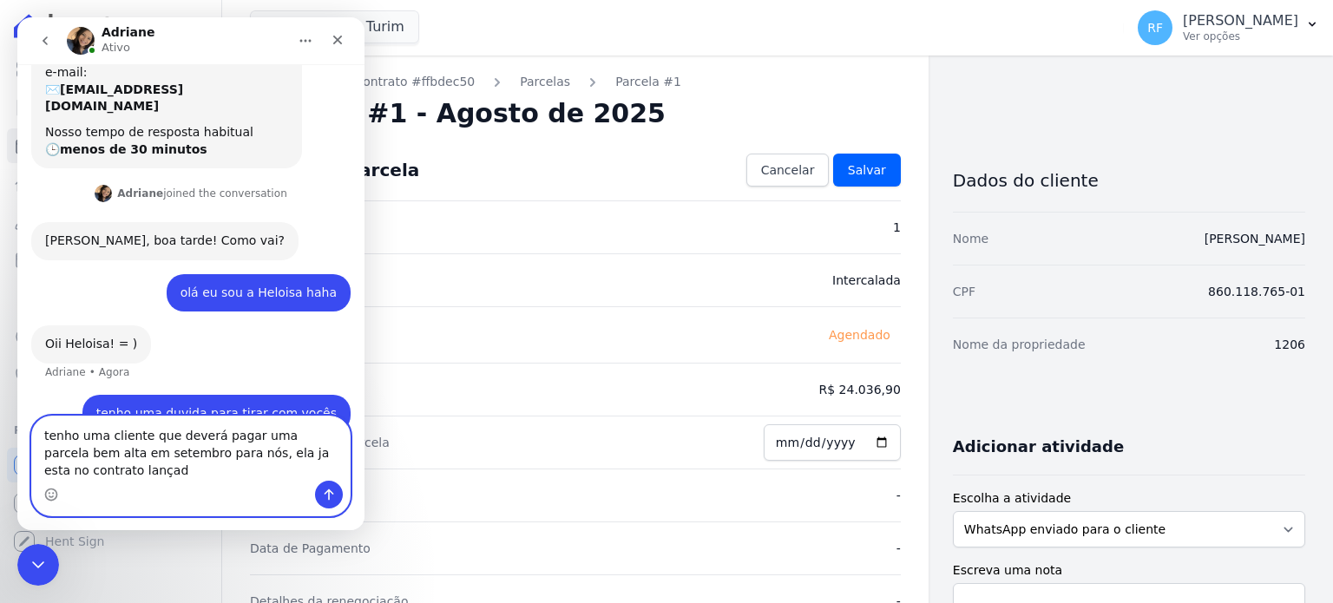
scroll to position [117, 0]
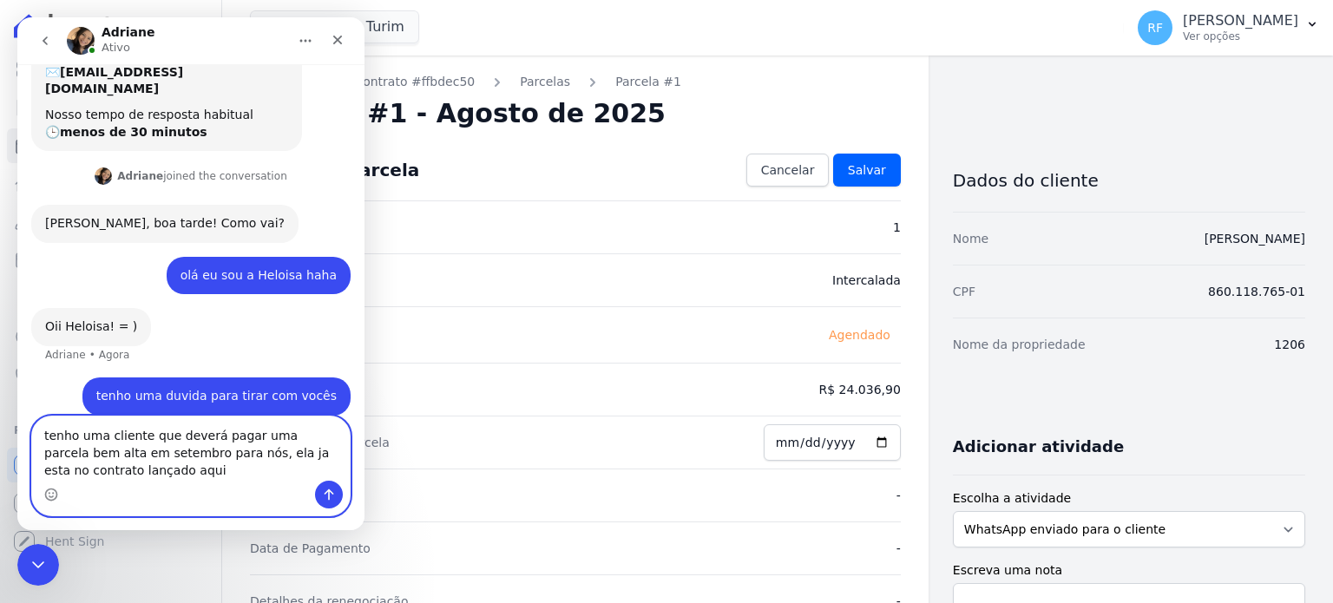
type textarea "tenho uma cliente que deverá pagar uma parcela bem alta em setembro para nós, e…"
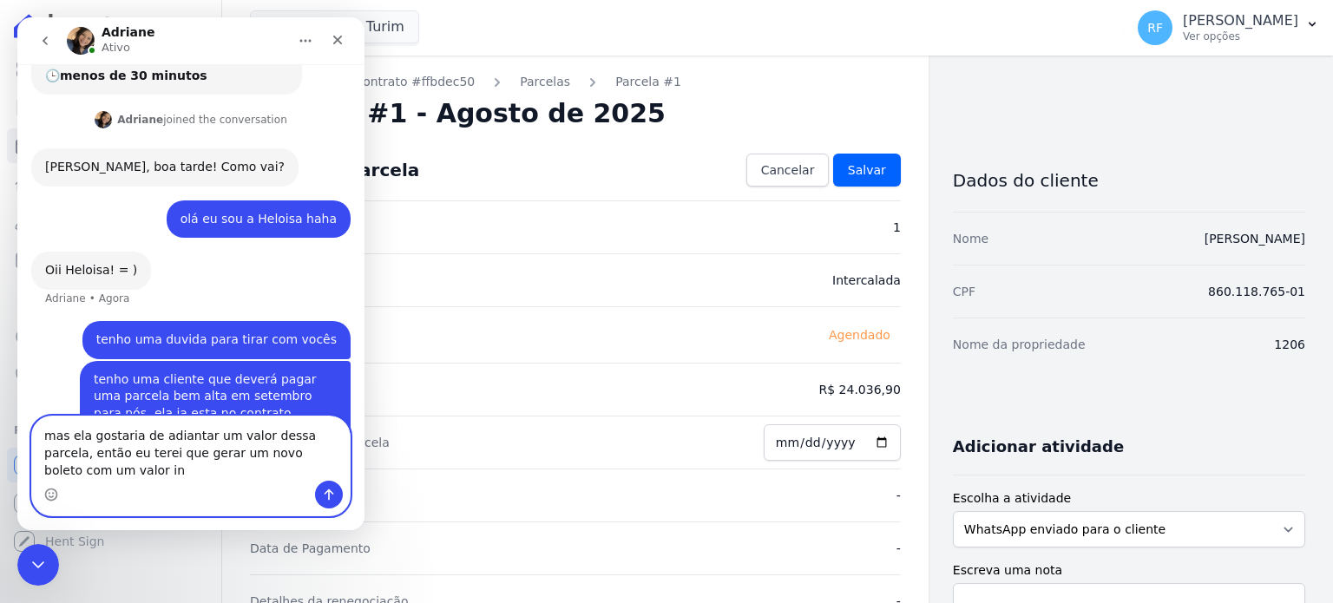
scroll to position [191, 0]
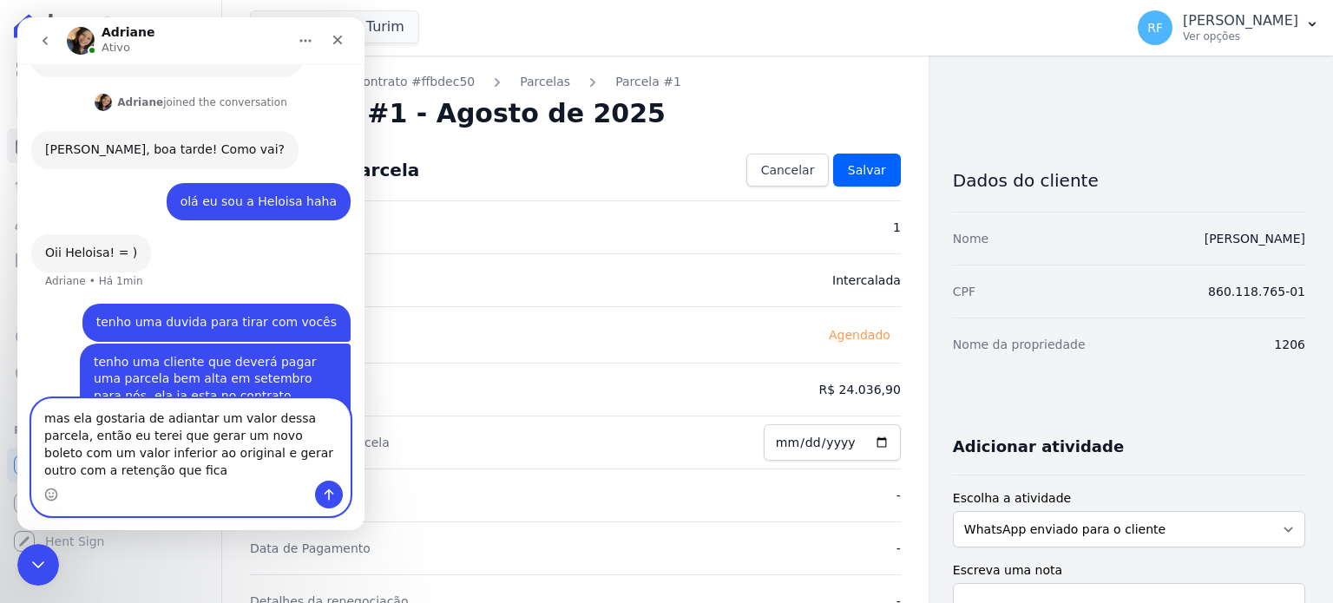
type textarea "mas ela gostaria de adiantar um valor dessa parcela, então eu terei que gerar u…"
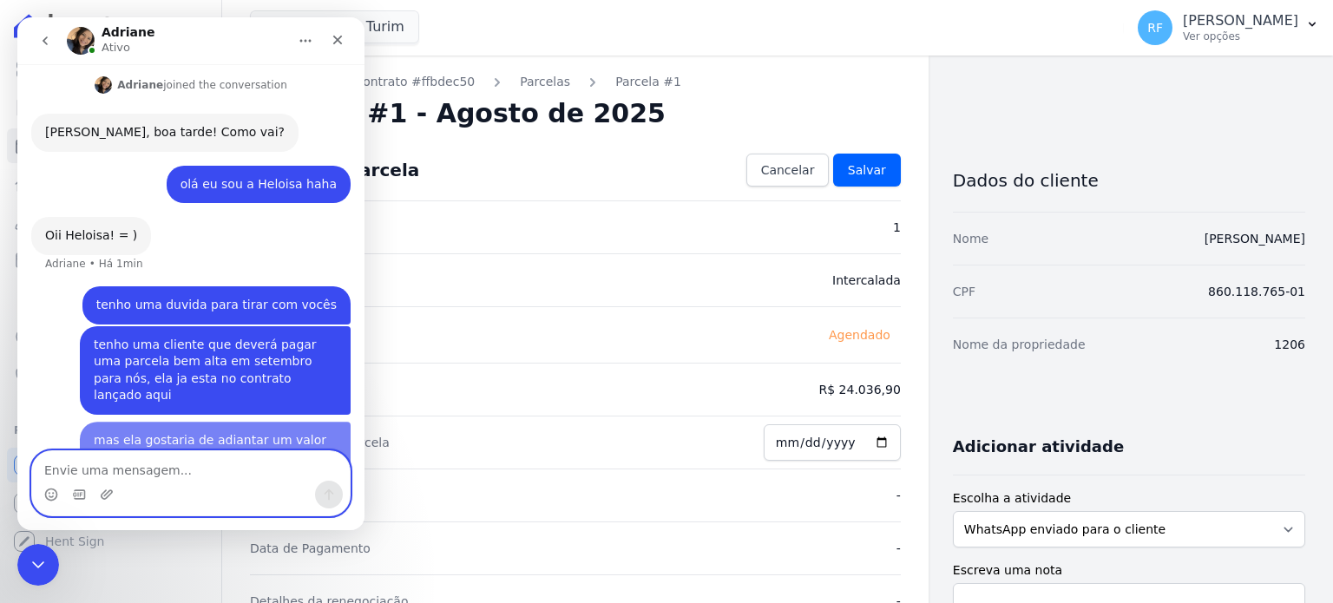
scroll to position [246, 0]
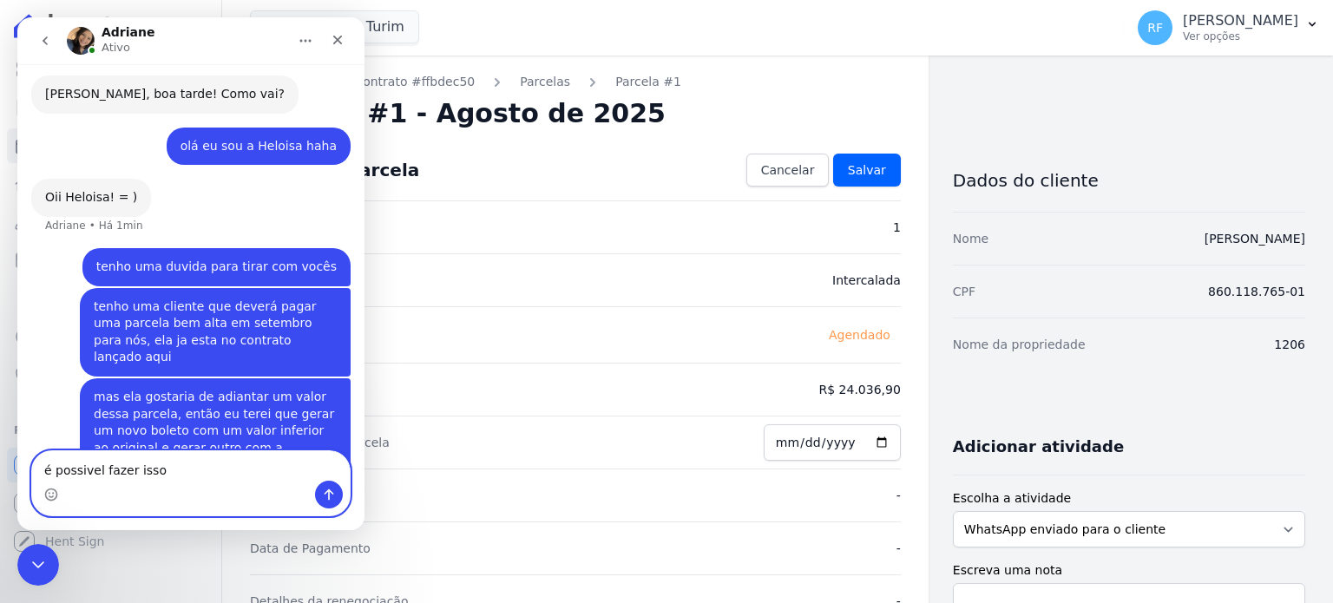
type textarea "é possivel fazer isso?"
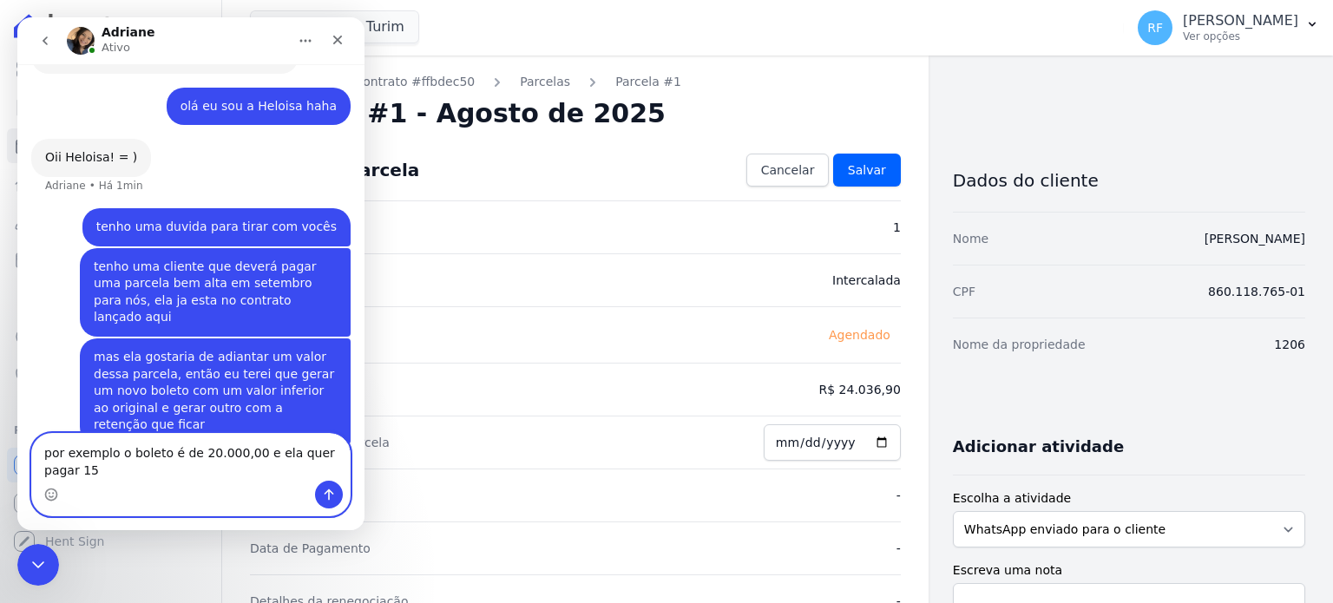
scroll to position [304, 0]
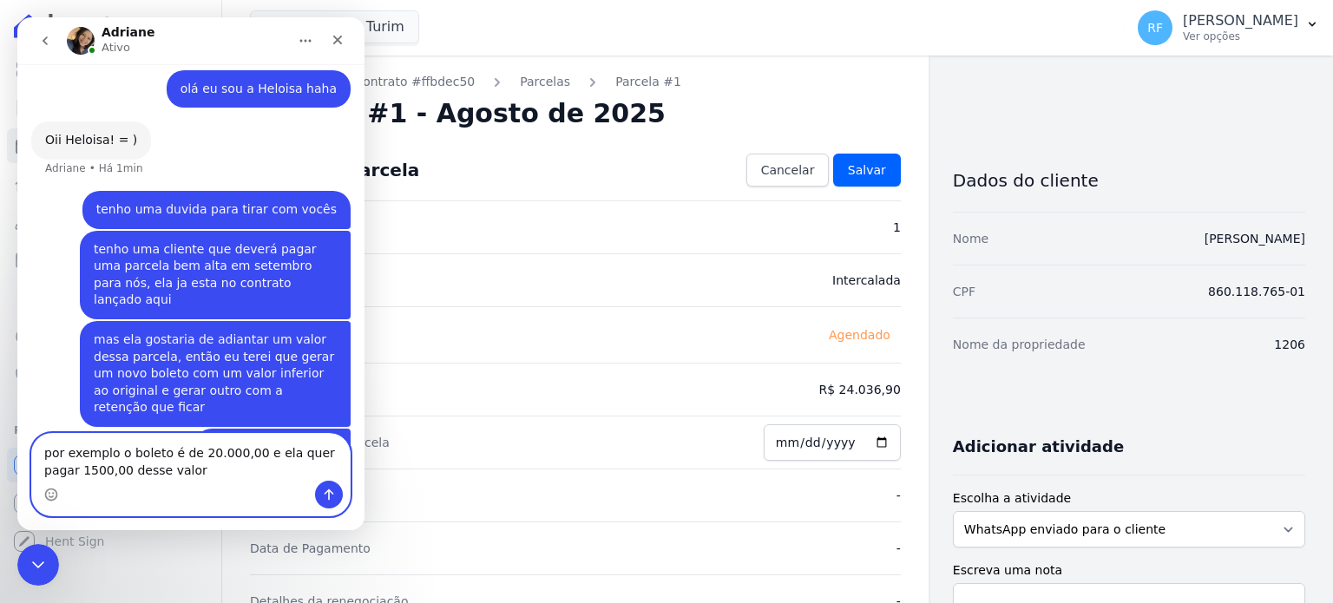
type textarea "por exemplo o boleto é de 20.000,00 e ela quer pagar 1500,00 desse valor"
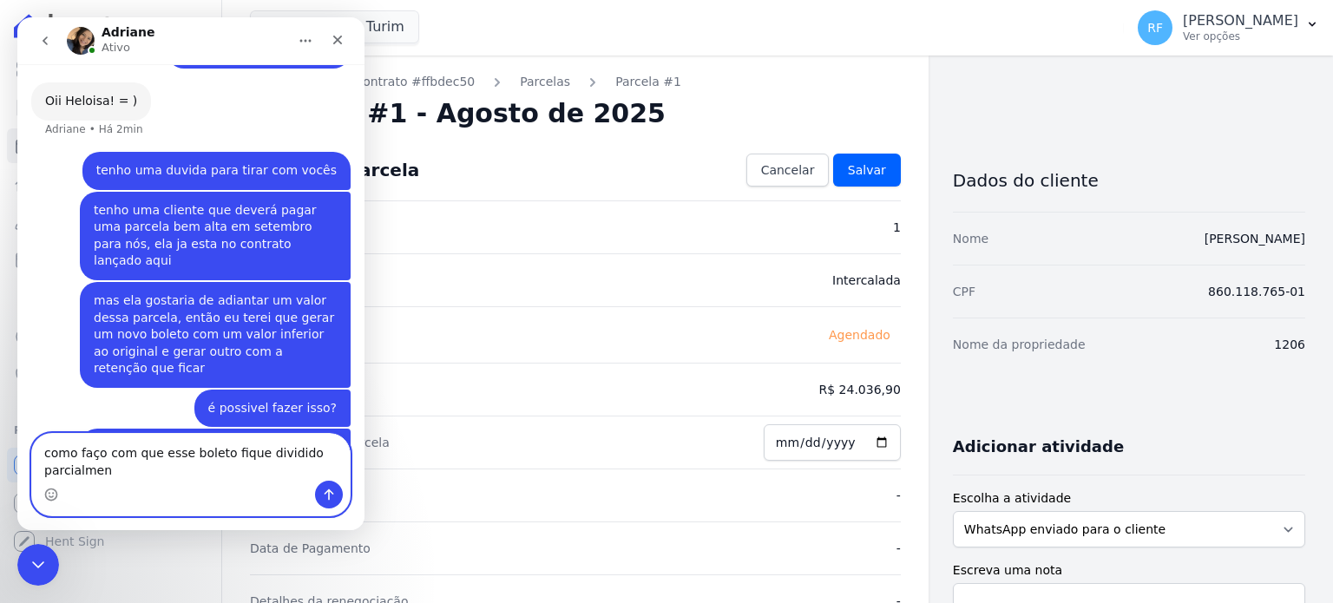
scroll to position [360, 0]
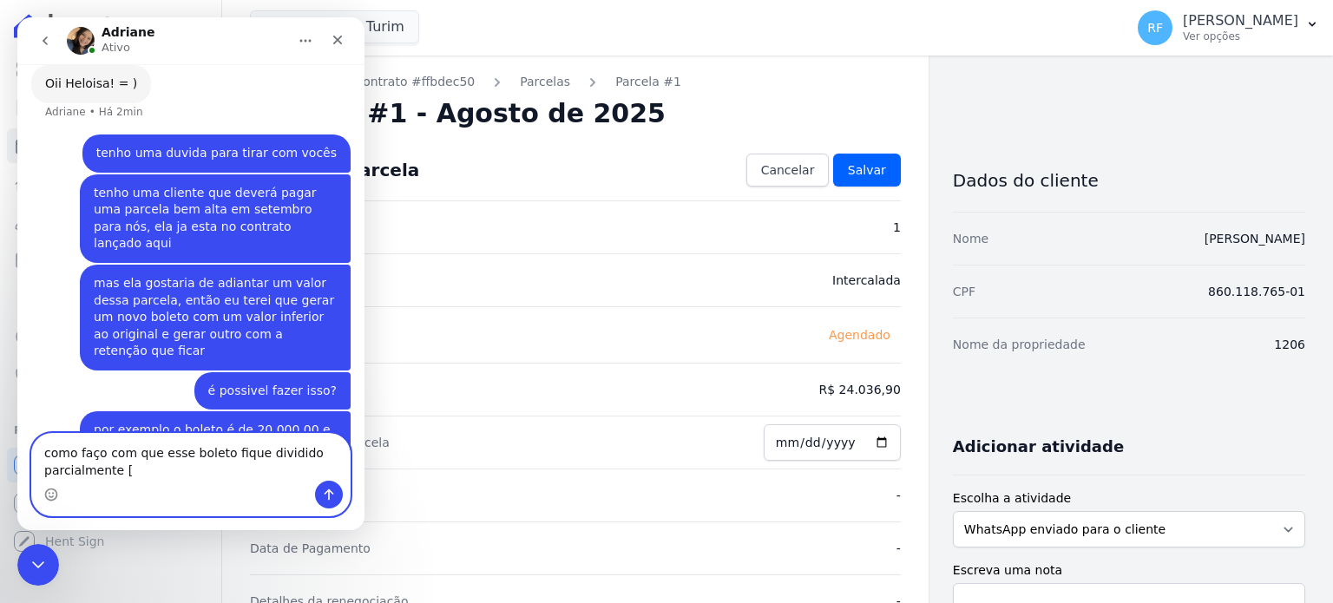
type textarea "como faço com que esse boleto fique dividido parcialmente"
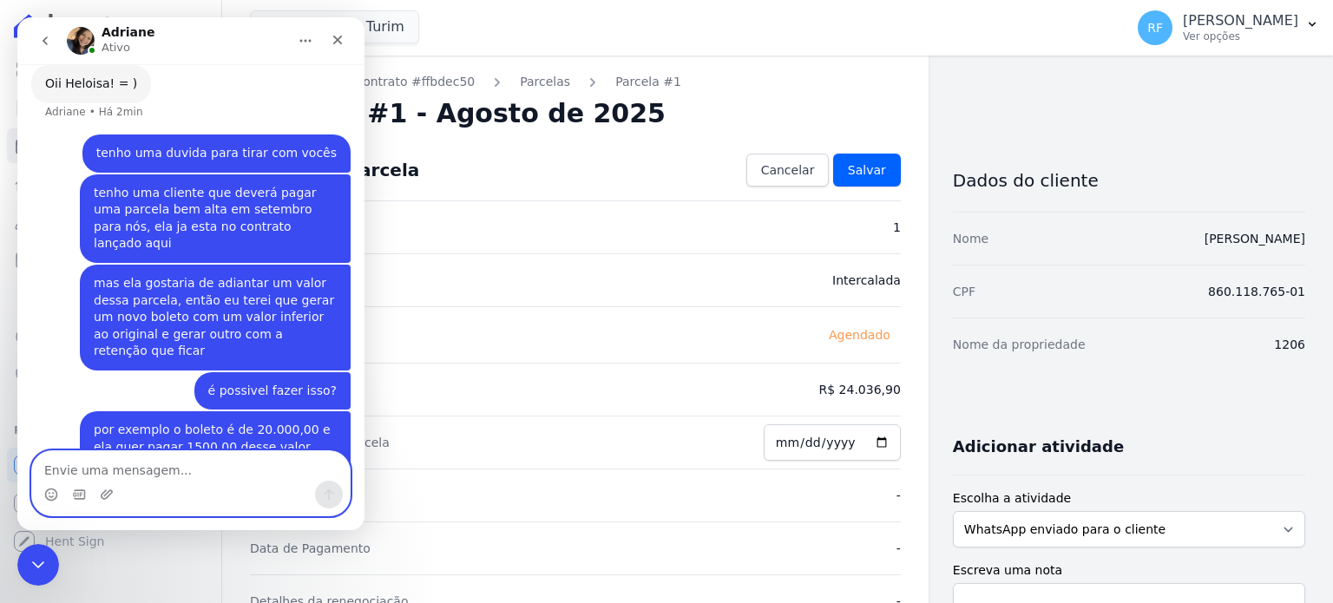
scroll to position [399, 0]
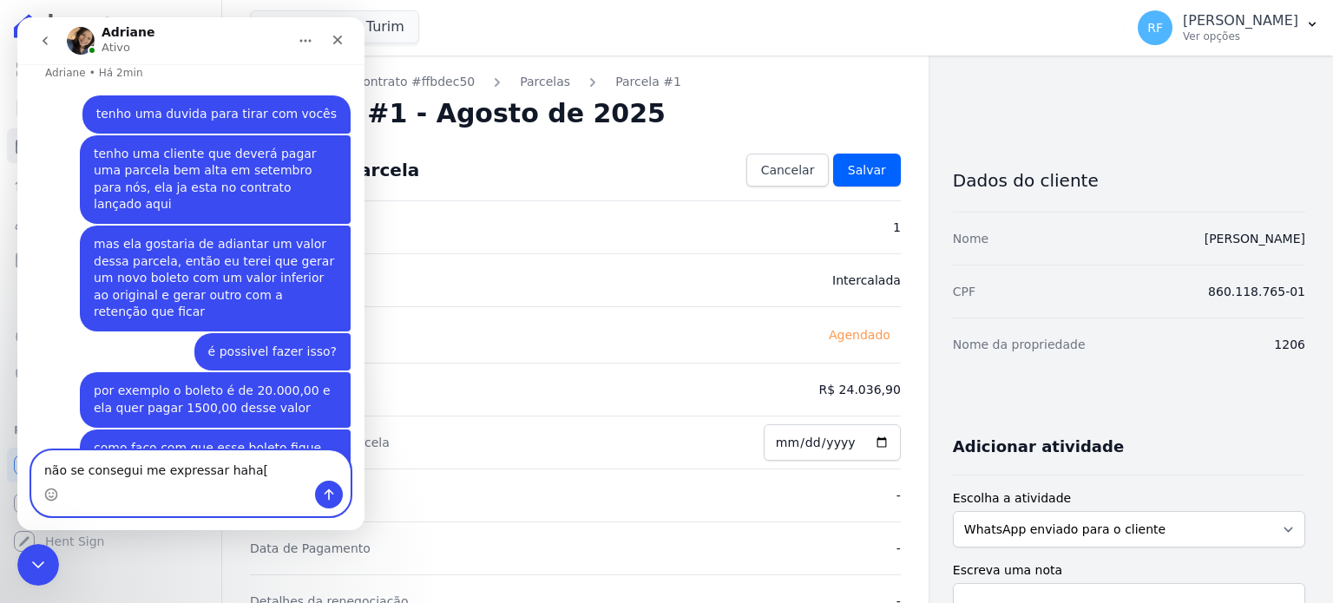
type textarea "não se consegui me expressar haha"
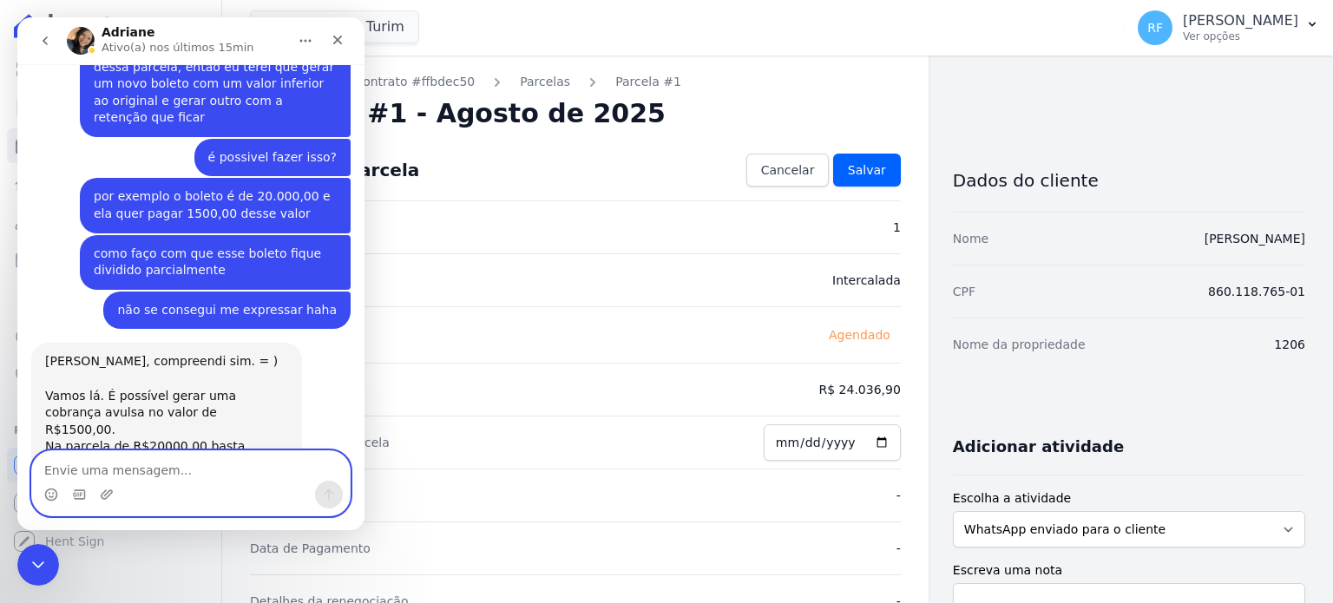
scroll to position [575, 0]
click at [174, 468] on textarea "Envie uma mensagem..." at bounding box center [191, 466] width 318 height 30
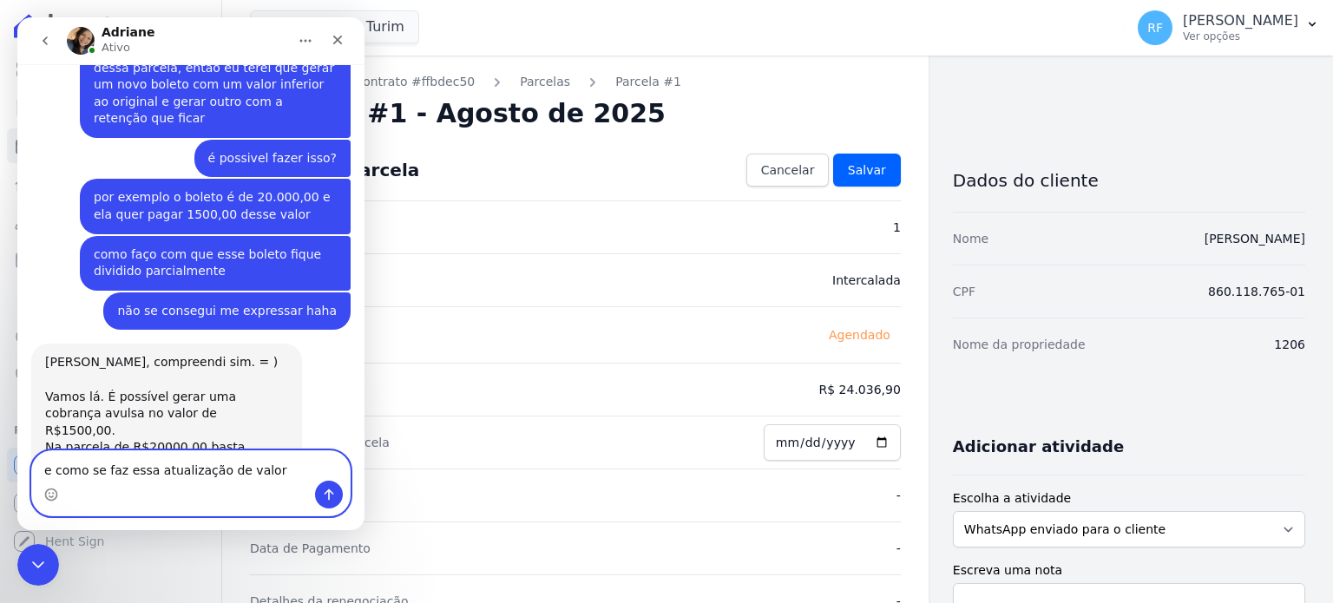
type textarea "e como se faz essa atualização de valor?"
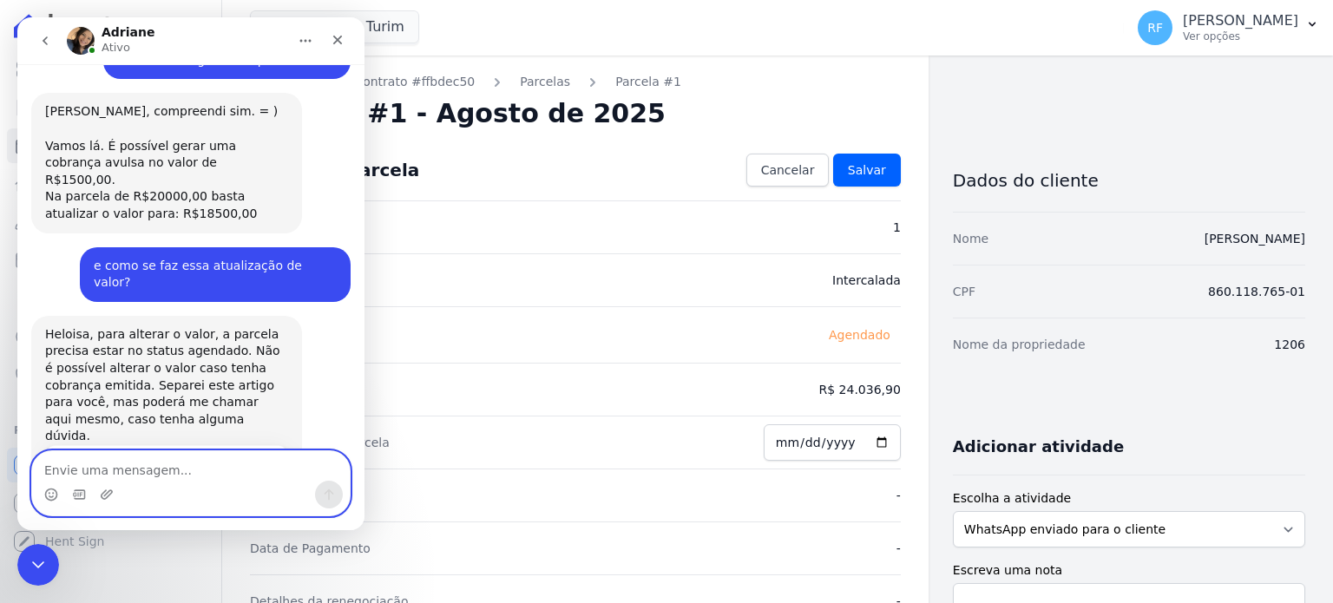
scroll to position [864, 0]
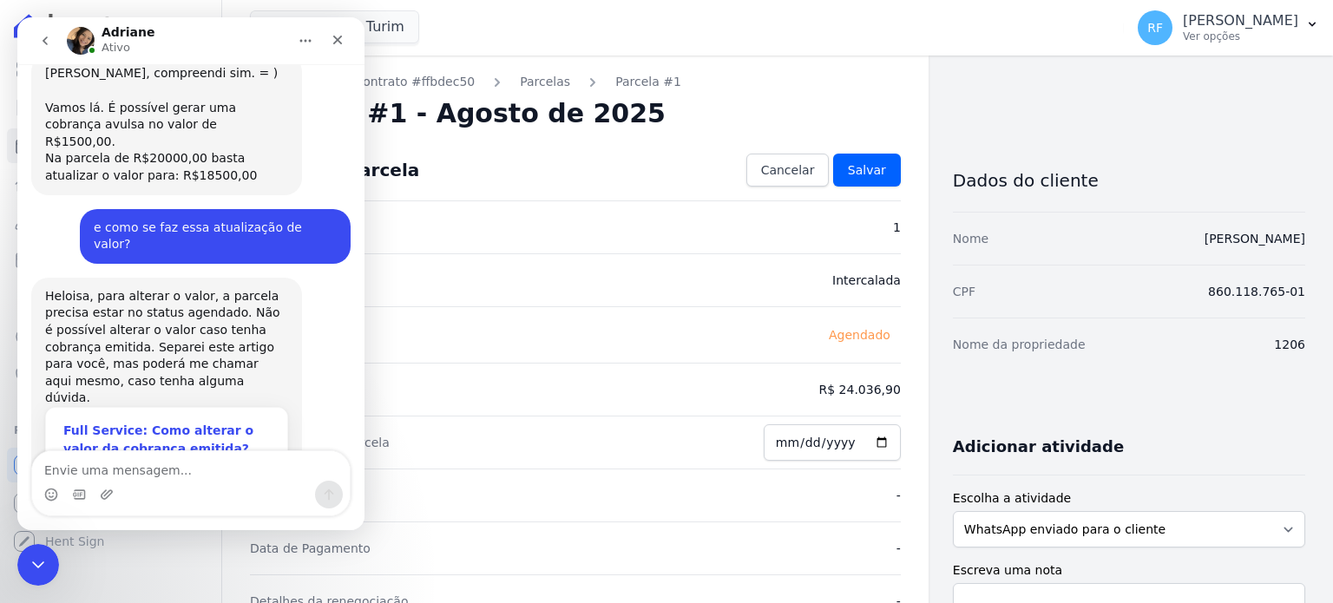
click at [146, 422] on div "Full Service: Como alterar o valor da cobrança emitida?" at bounding box center [166, 440] width 207 height 36
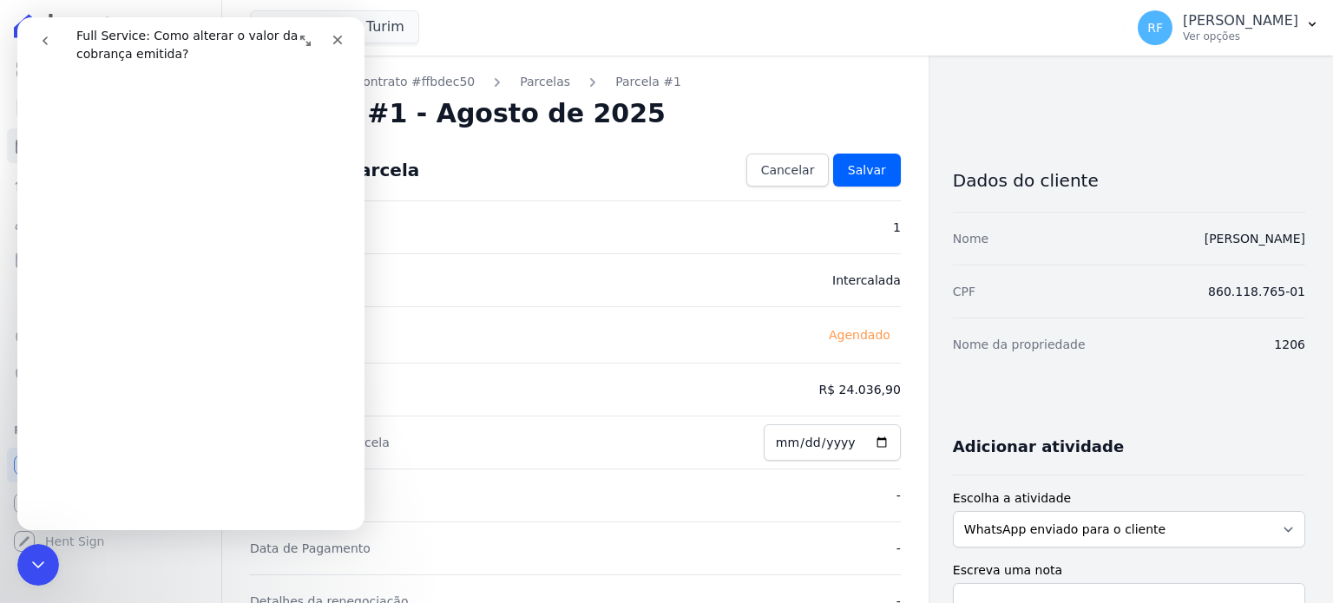
scroll to position [1194, 0]
click at [225, 464] on span "😃" at bounding box center [237, 486] width 34 height 46
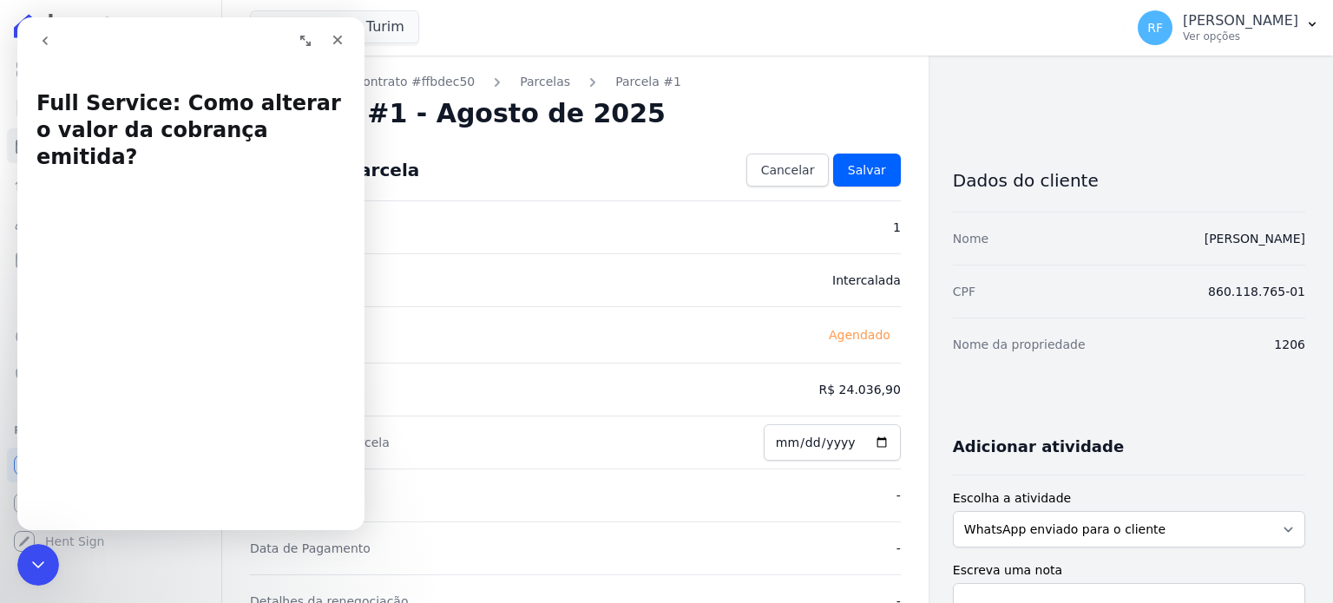
click at [35, 42] on button "go back" at bounding box center [45, 40] width 33 height 33
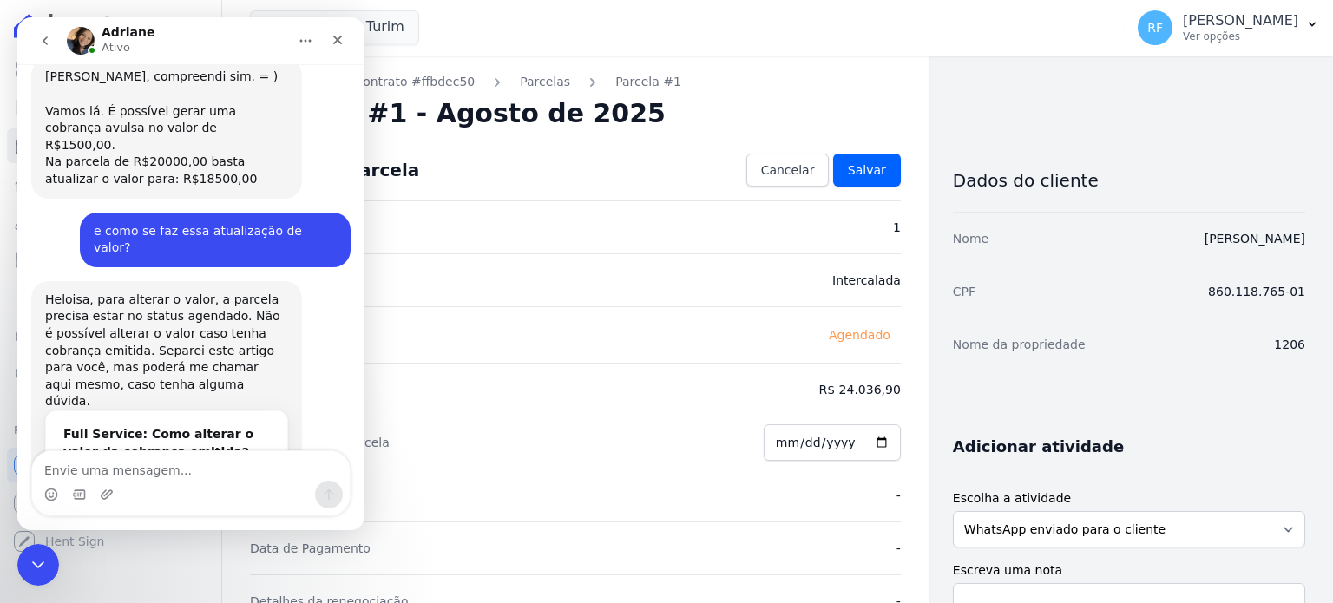
scroll to position [864, 0]
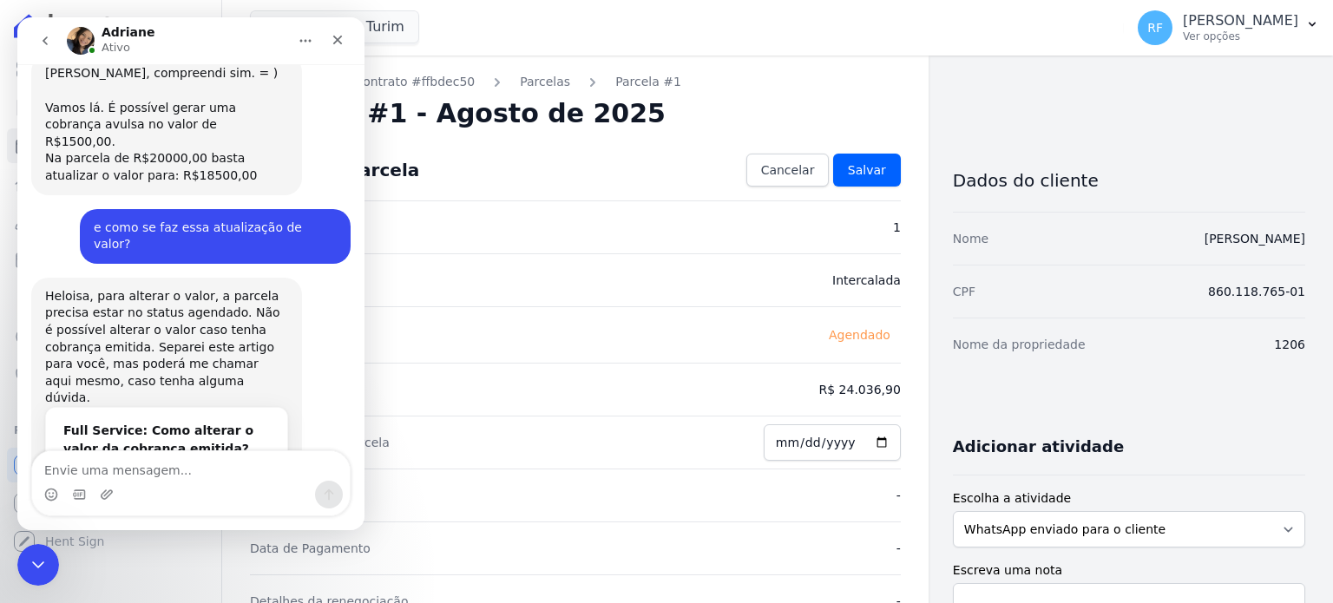
click at [188, 489] on div "Messenger da Intercom" at bounding box center [191, 495] width 318 height 28
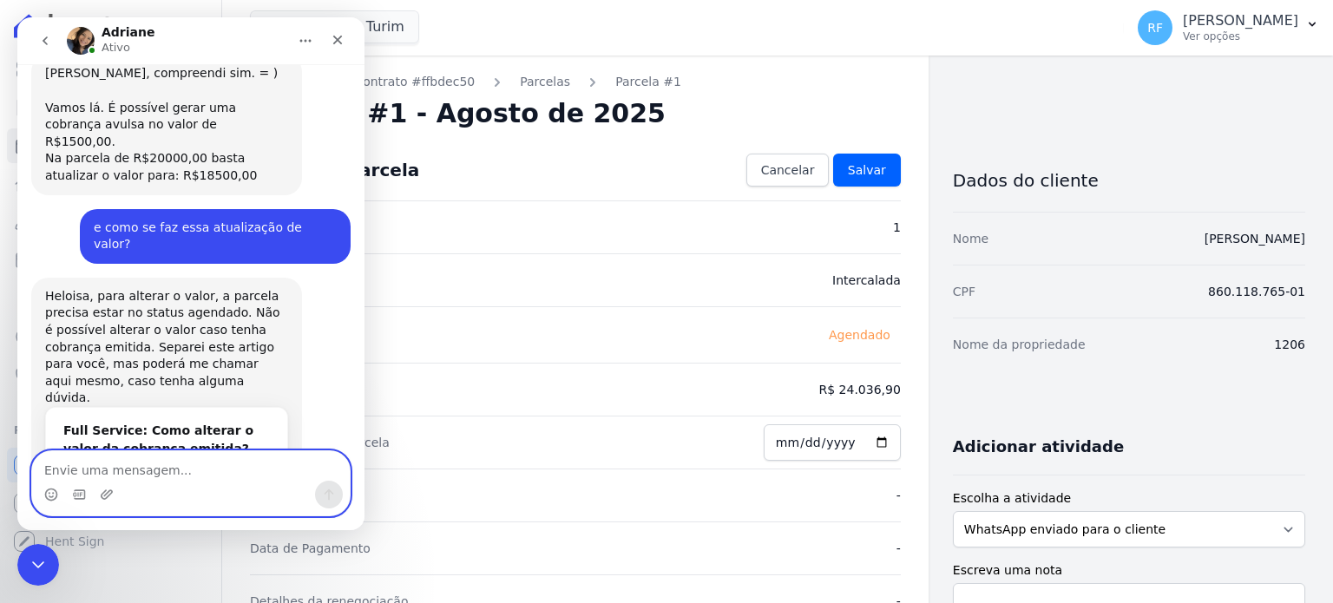
click at [187, 475] on textarea "Envie uma mensagem..." at bounding box center [191, 466] width 318 height 30
type textarea "certo obrigada! Qualquer coisa volto à chamar"
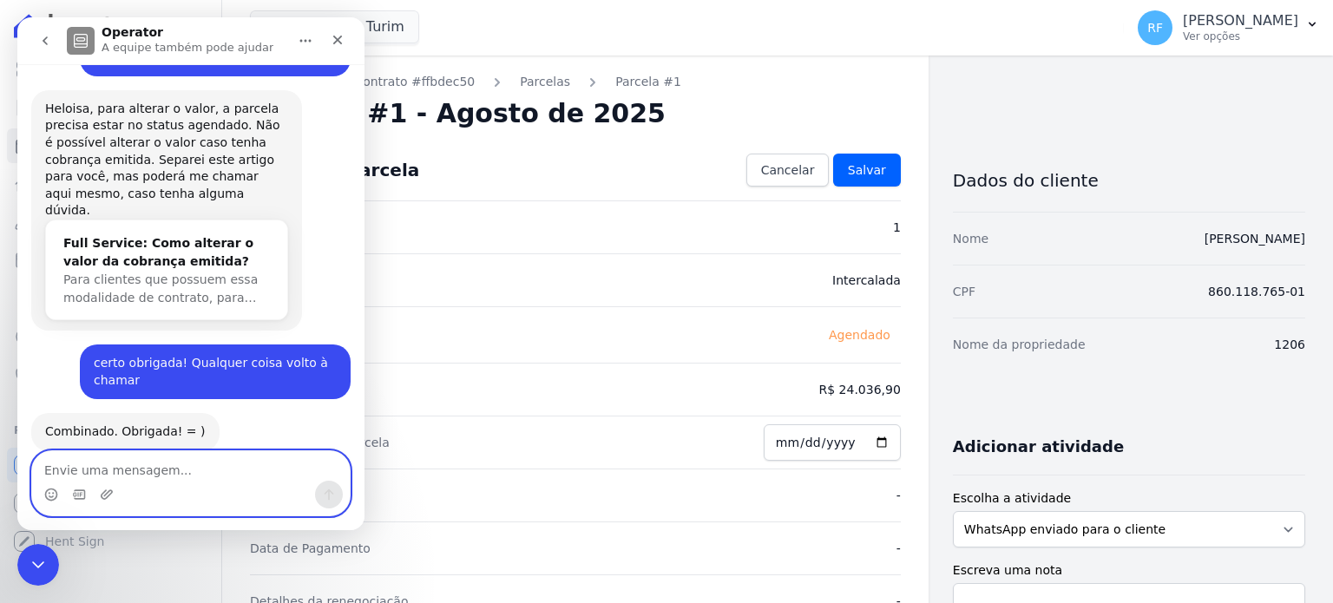
scroll to position [986, 0]
